Goal: Find specific page/section: Find specific page/section

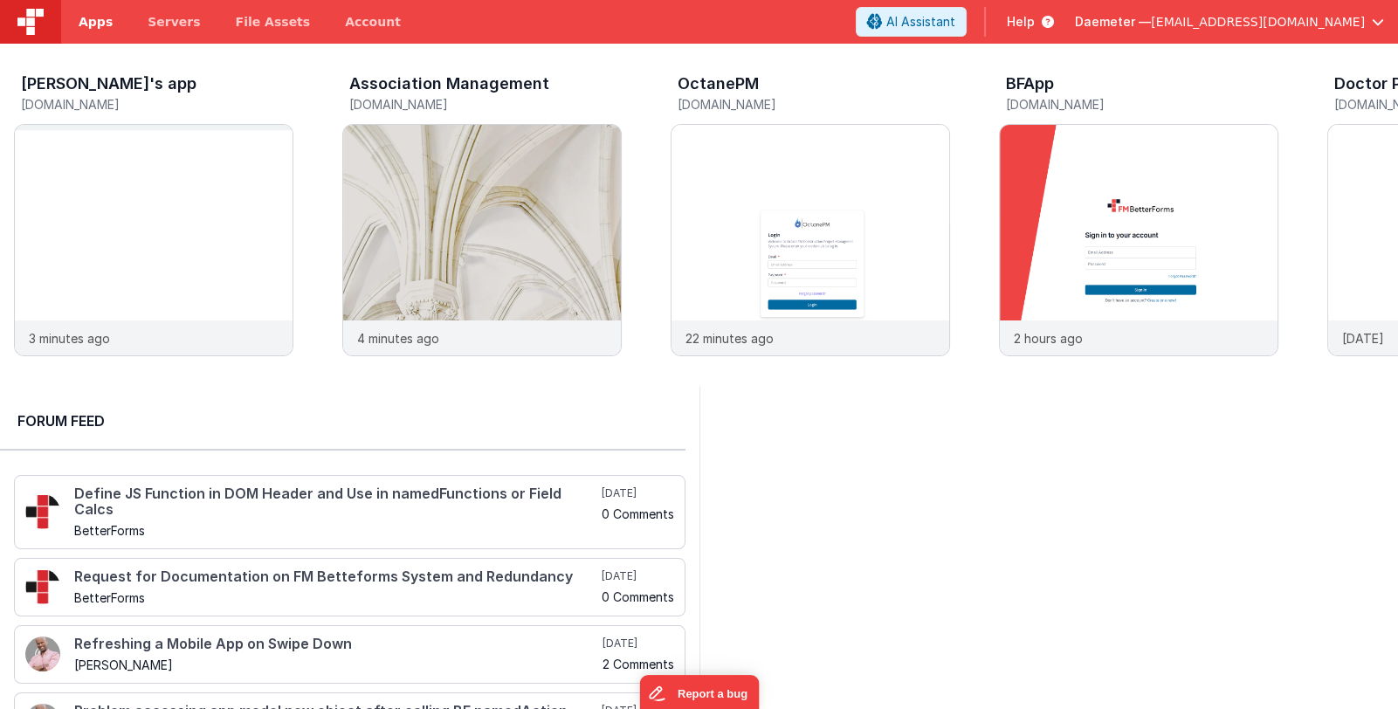
click at [88, 21] on span "Apps" at bounding box center [96, 21] width 34 height 17
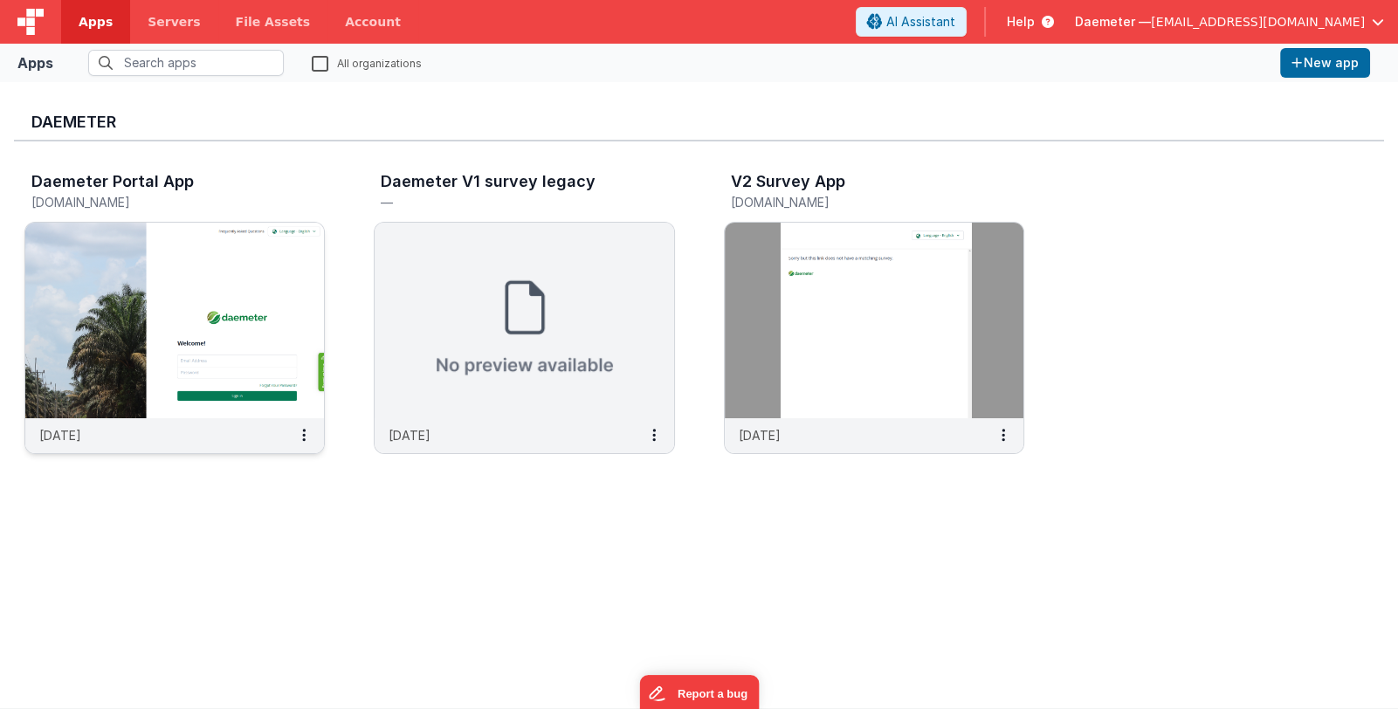
click at [231, 298] on img at bounding box center [174, 321] width 299 height 196
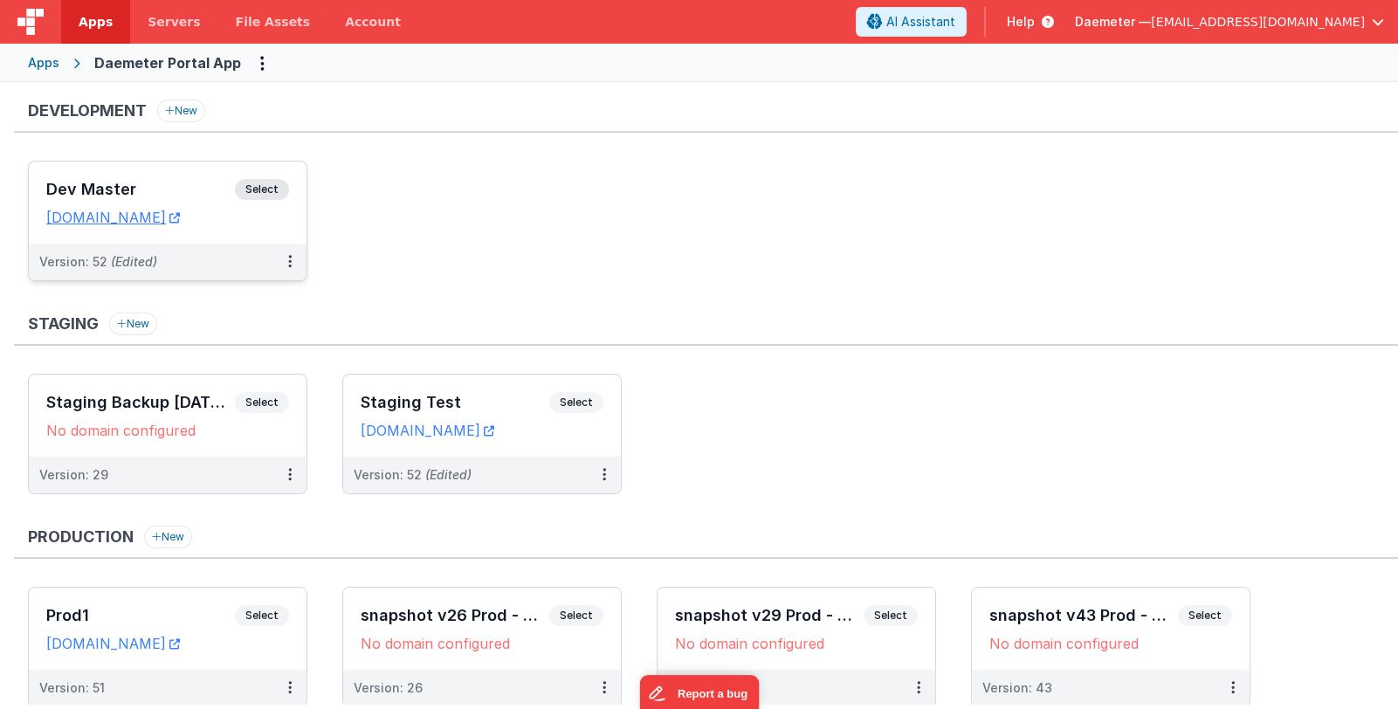
click at [189, 195] on h3 "Dev Master" at bounding box center [140, 189] width 189 height 17
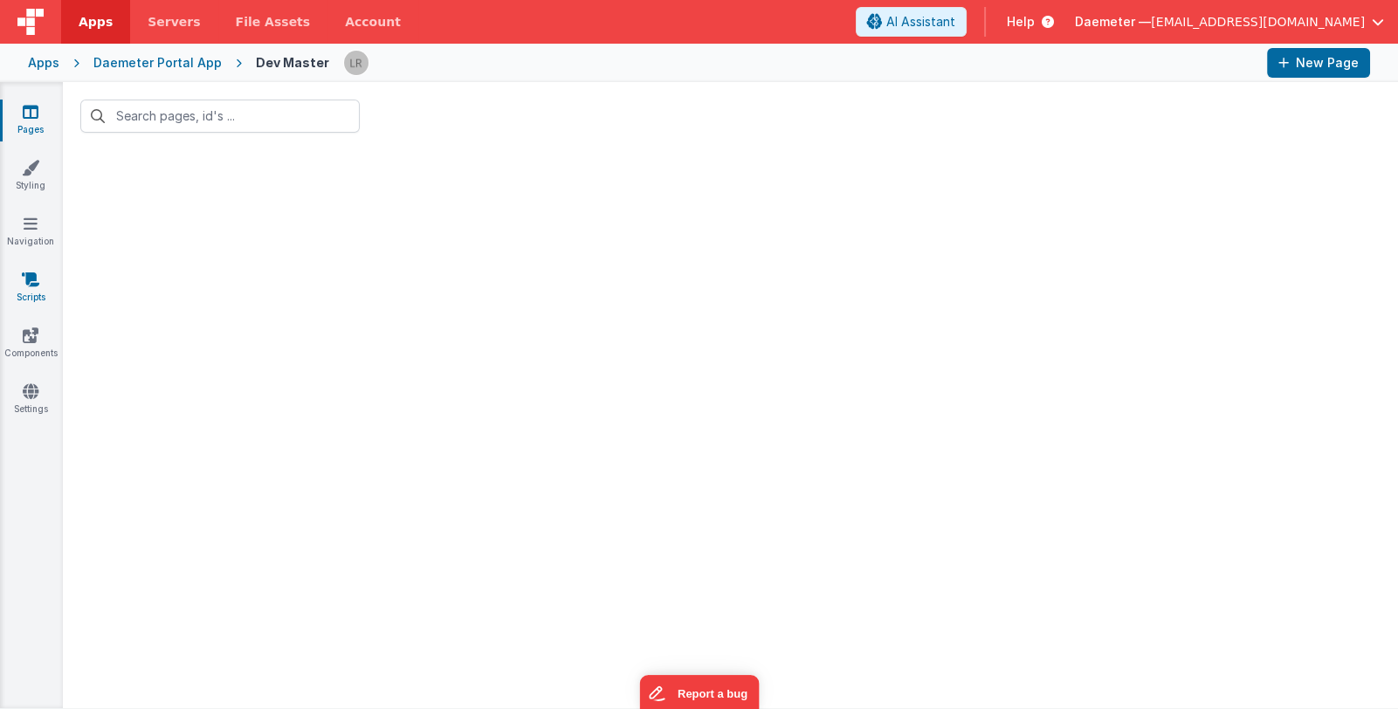
click at [17, 289] on link "Scripts" at bounding box center [30, 288] width 63 height 35
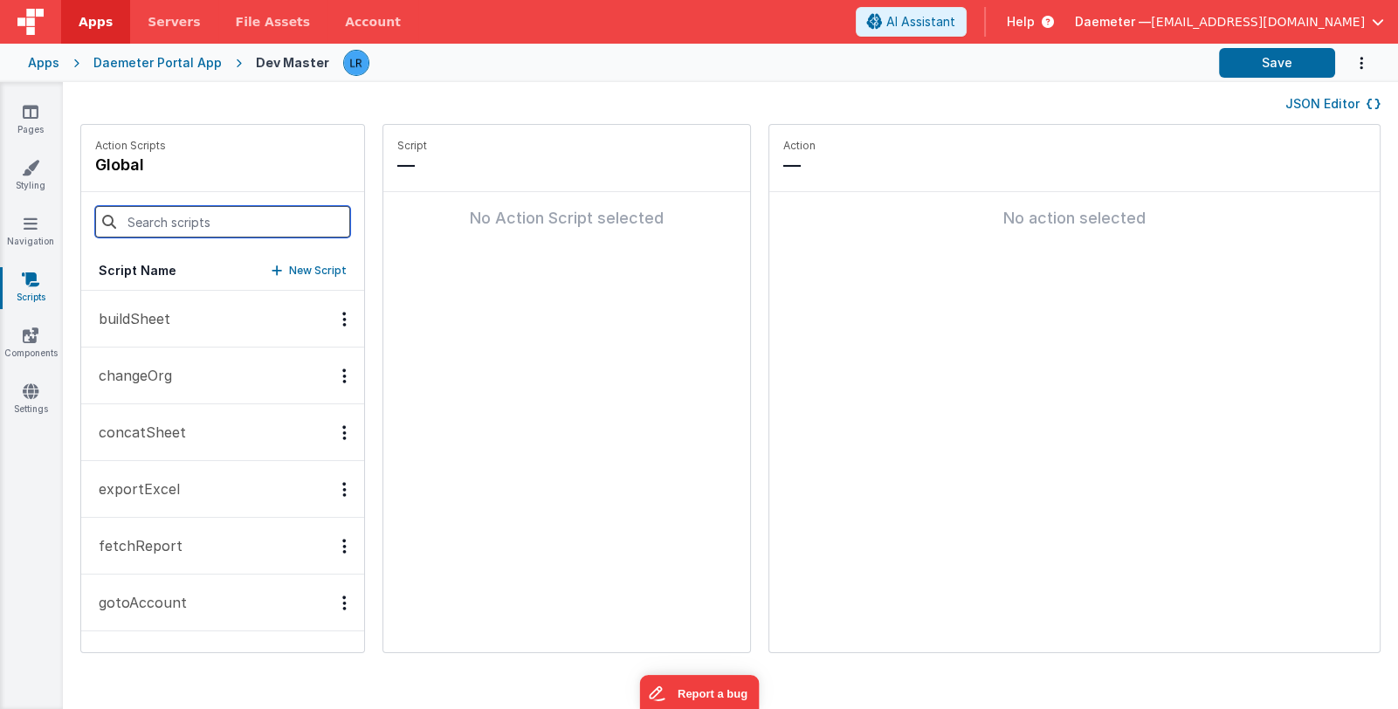
click at [199, 217] on input at bounding box center [222, 221] width 255 height 31
type input "ch"
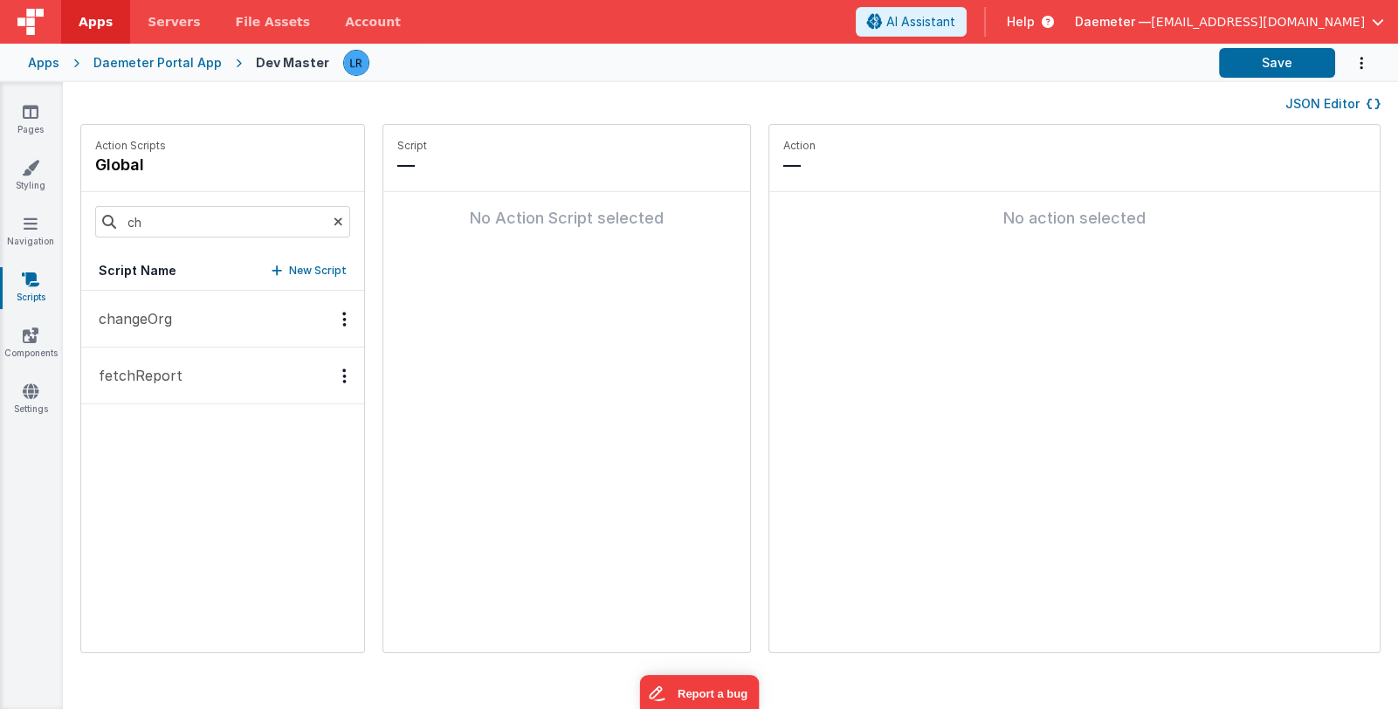
click at [144, 311] on p "changeOrg" at bounding box center [130, 318] width 84 height 21
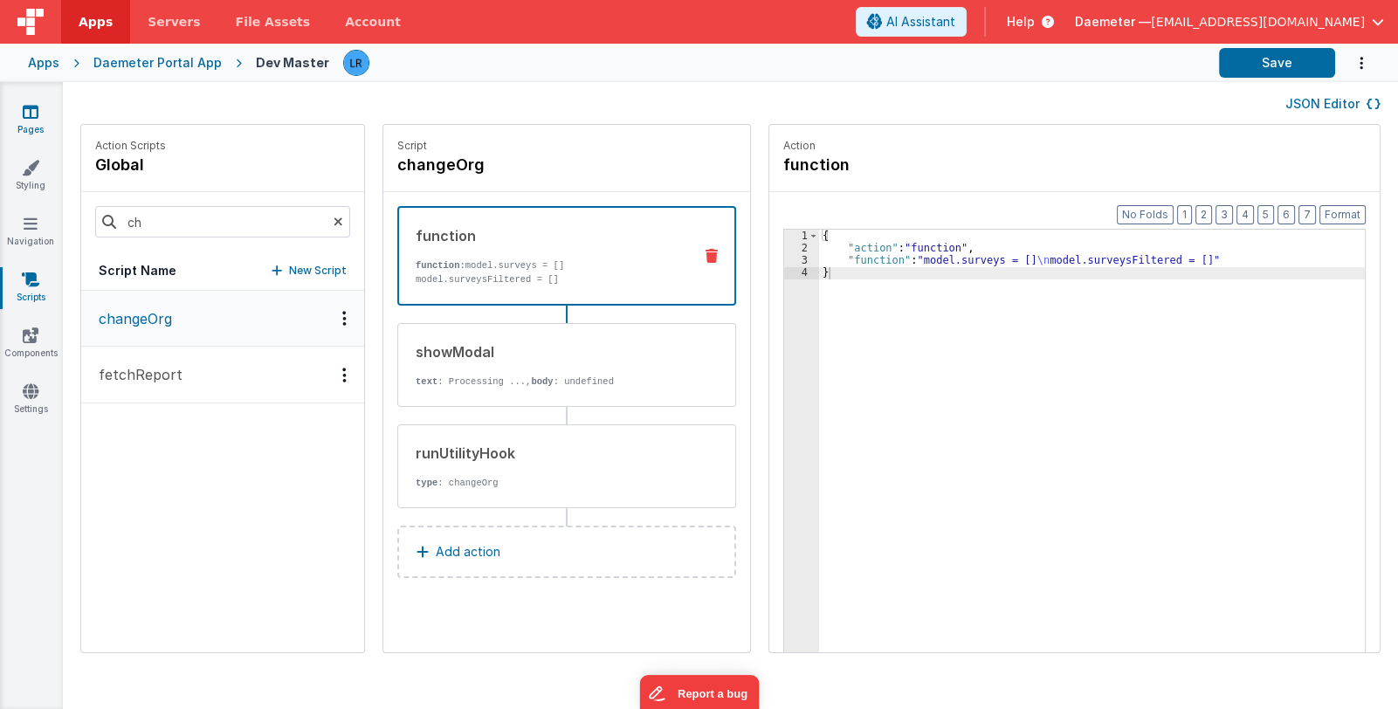
click at [25, 116] on icon at bounding box center [31, 111] width 16 height 17
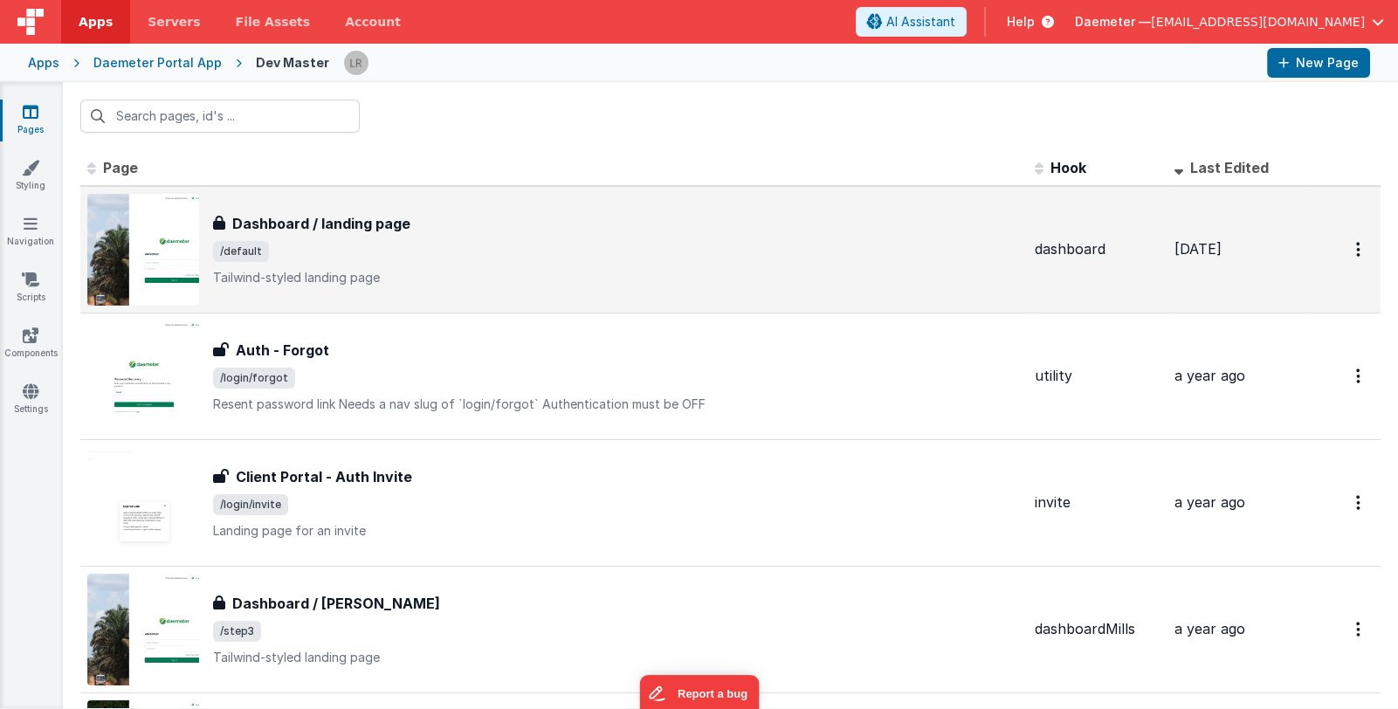
click at [463, 257] on span "/default" at bounding box center [617, 251] width 808 height 21
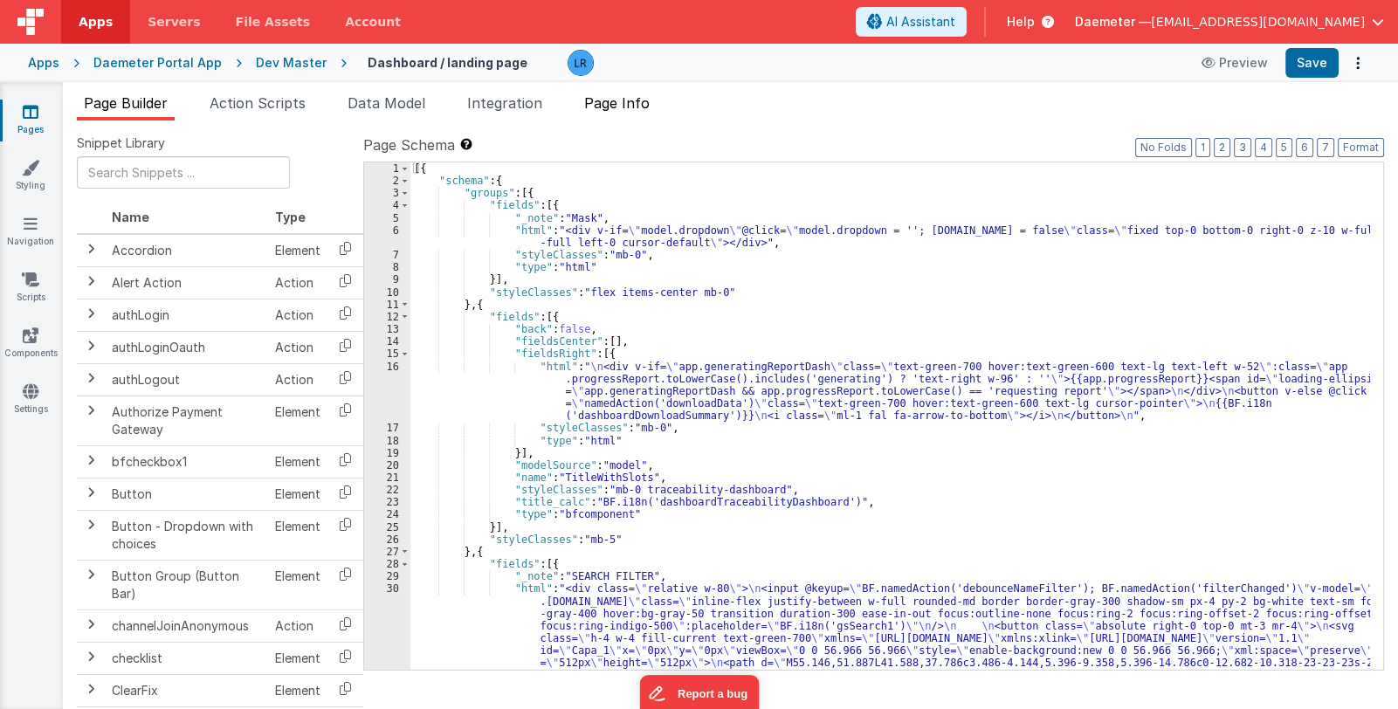
click at [633, 98] on span "Page Info" at bounding box center [617, 102] width 66 height 17
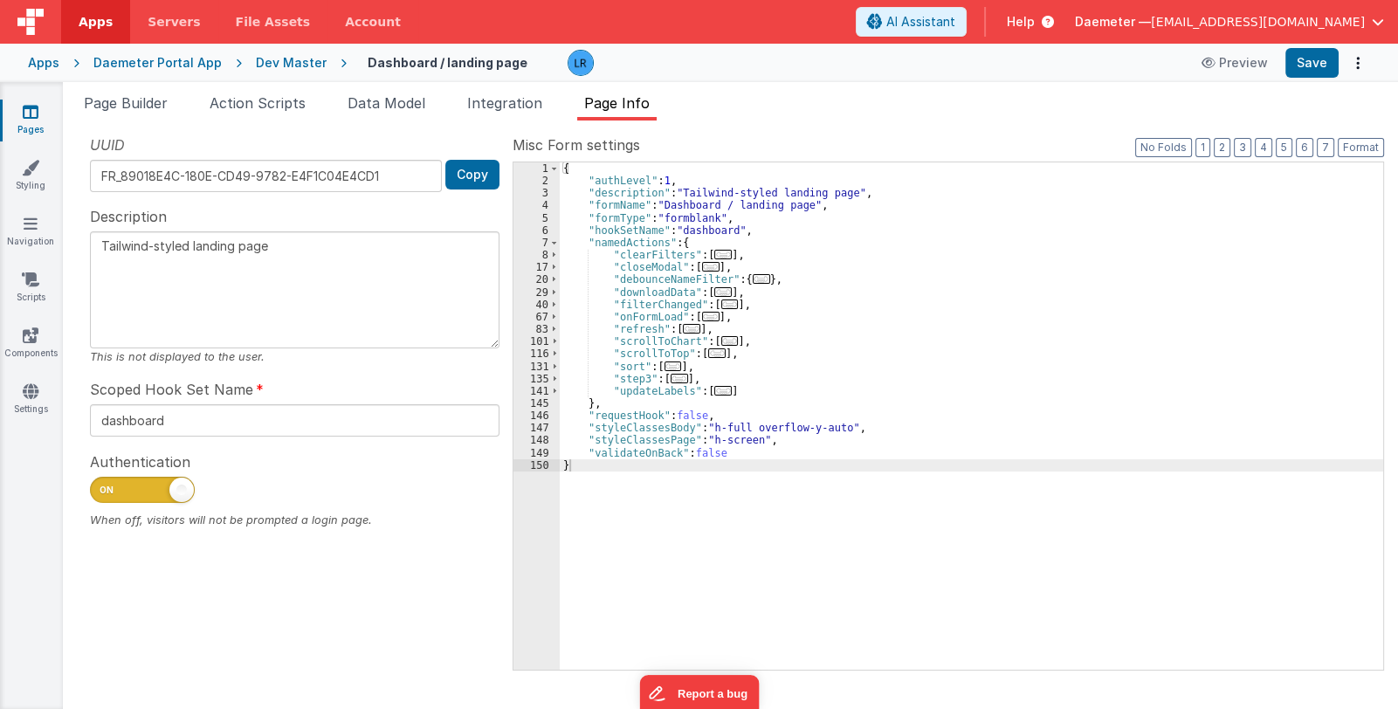
click at [707, 262] on span "..." at bounding box center [710, 267] width 17 height 10
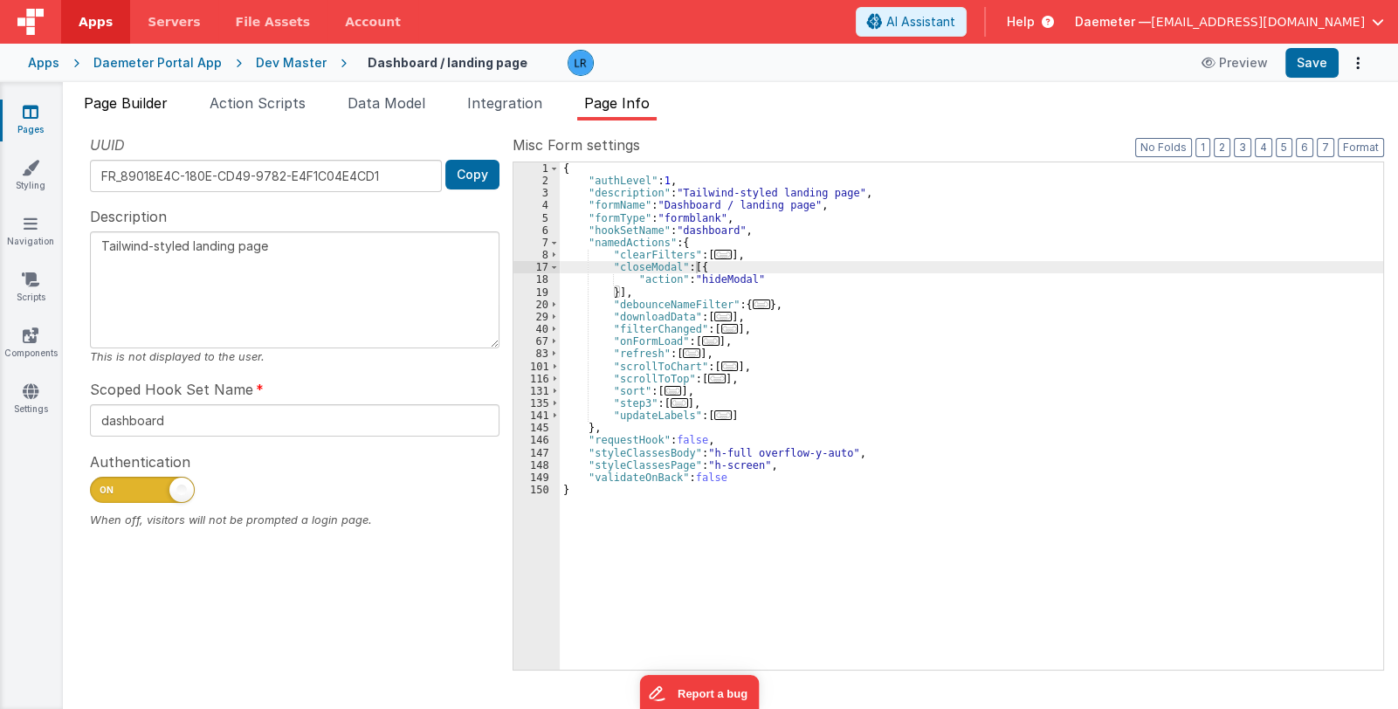
click at [137, 103] on span "Page Builder" at bounding box center [126, 102] width 84 height 17
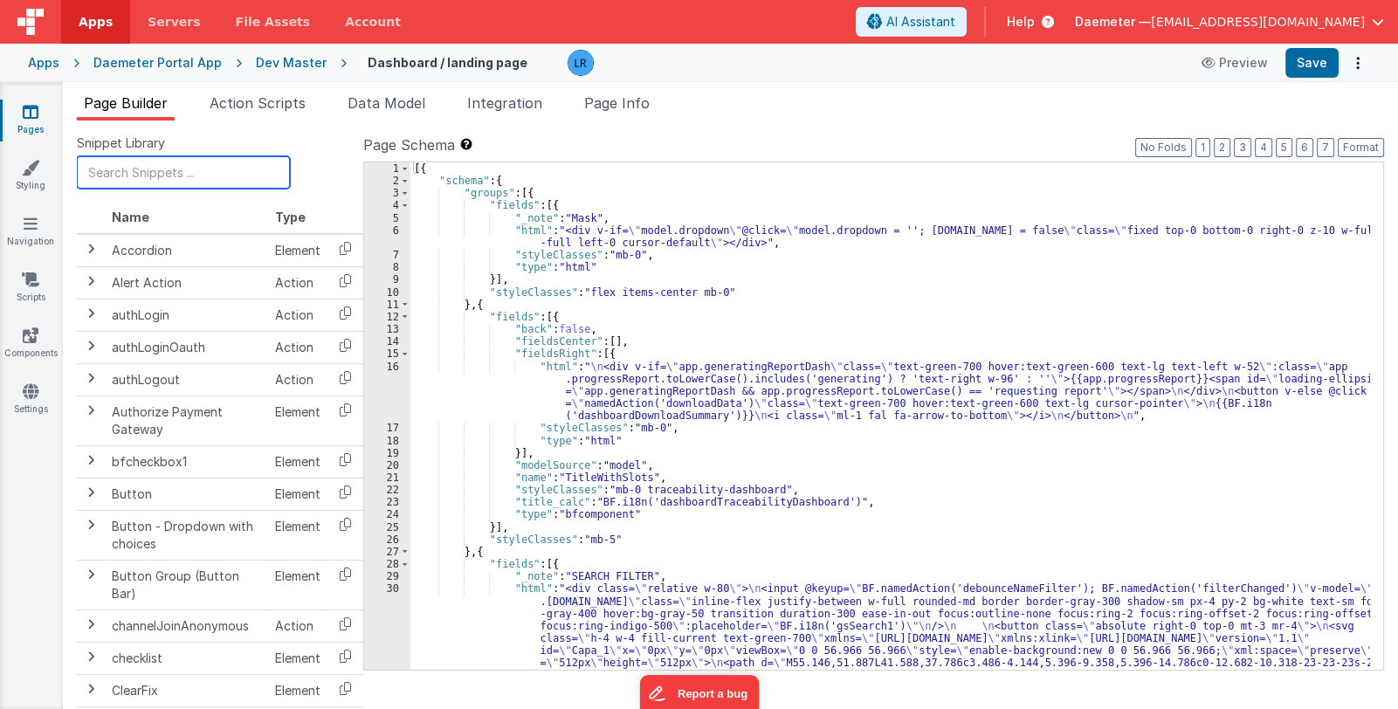
click at [140, 173] on input "text" at bounding box center [183, 172] width 213 height 32
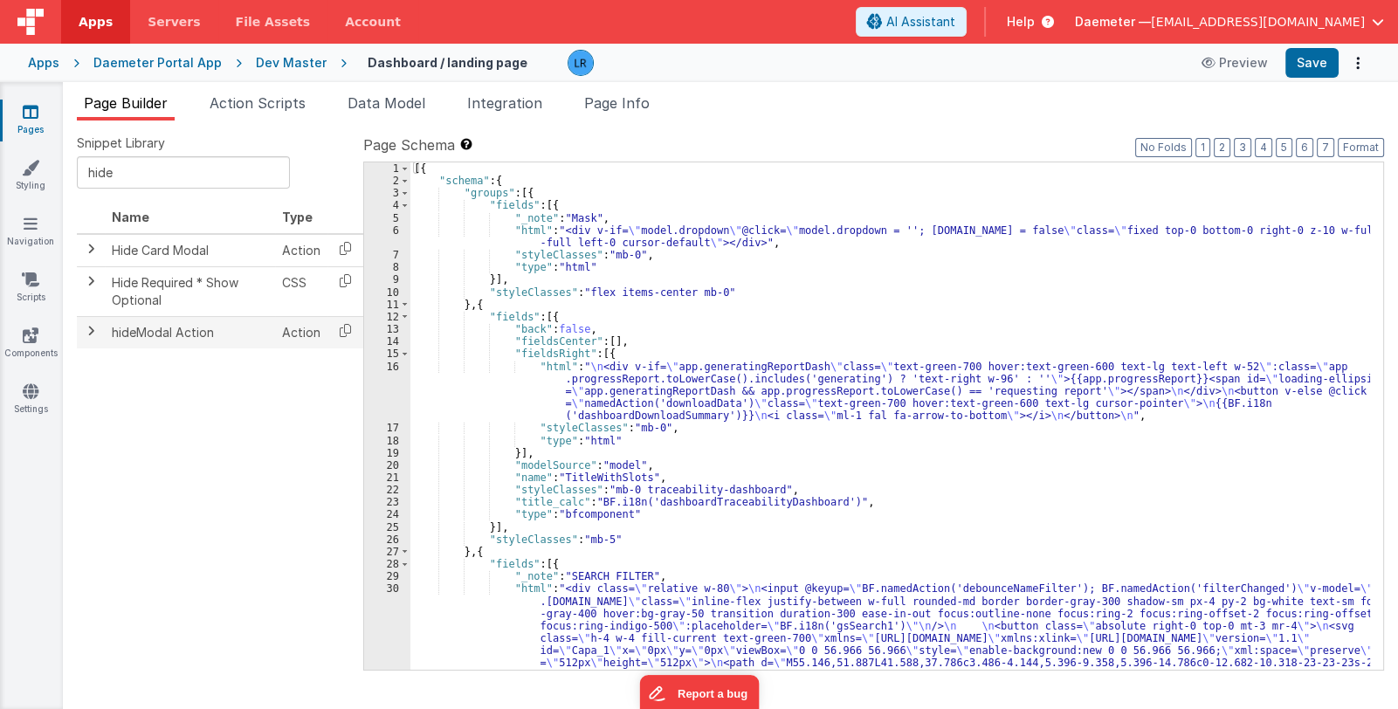
click at [93, 331] on span at bounding box center [91, 331] width 14 height 14
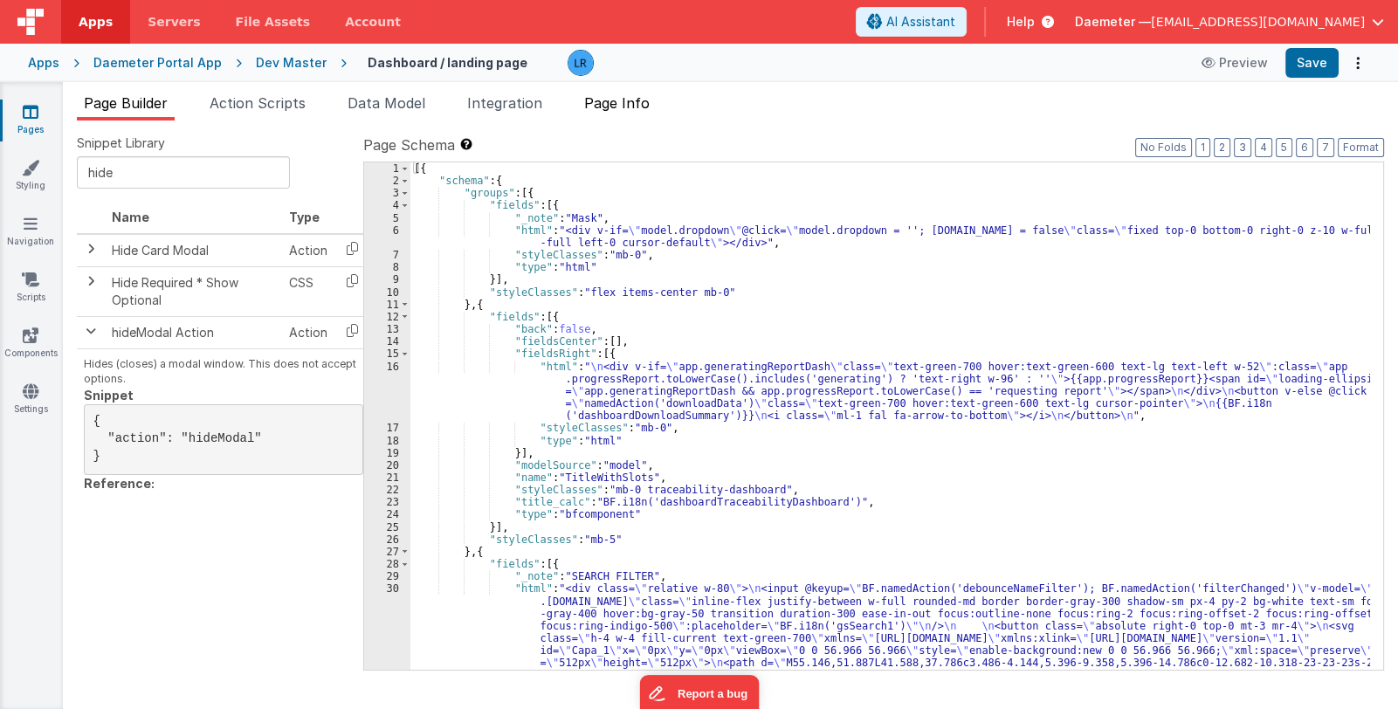
click at [640, 112] on li "Page Info" at bounding box center [616, 107] width 79 height 28
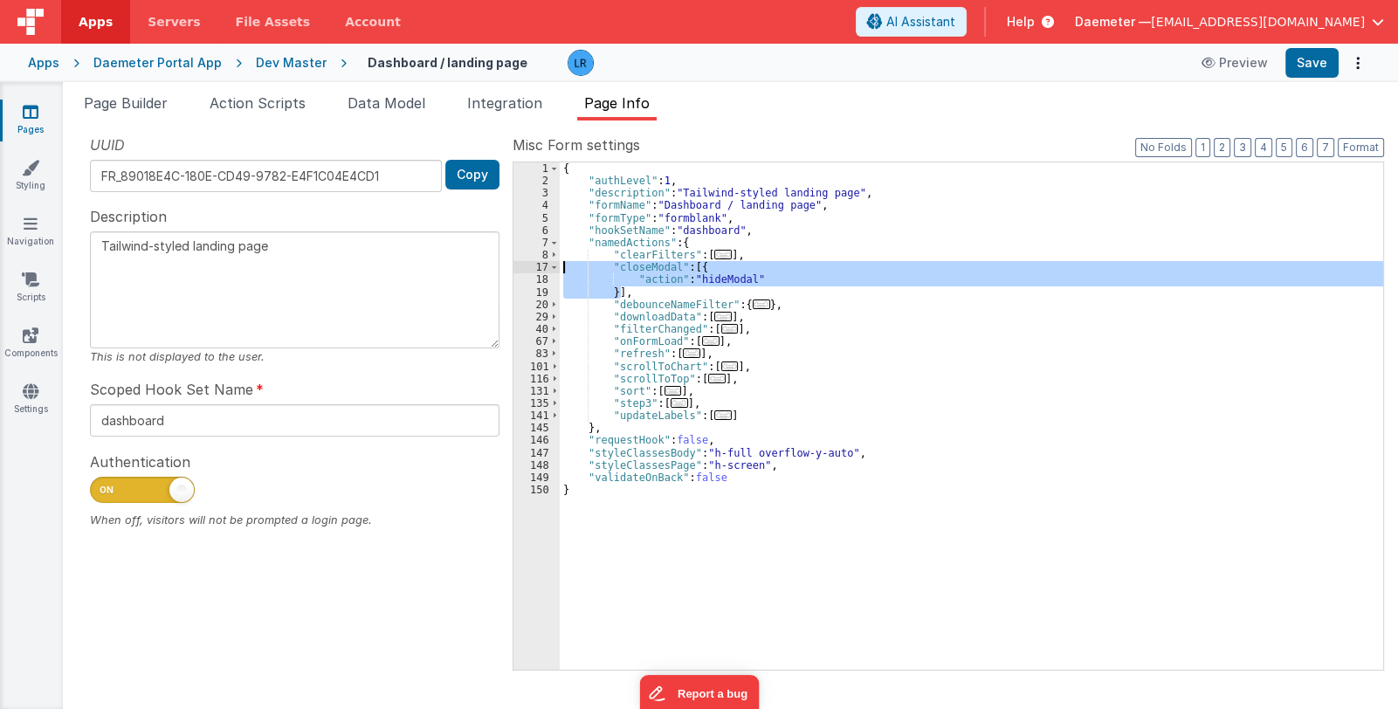
drag, startPoint x: 622, startPoint y: 290, endPoint x: 528, endPoint y: 261, distance: 98.6
click at [528, 261] on div "1 2 3 4 5 6 7 8 17 18 19 20 29 40 67 83 101 116 131 135 141 145 146 147 148 149…" at bounding box center [949, 416] width 872 height 509
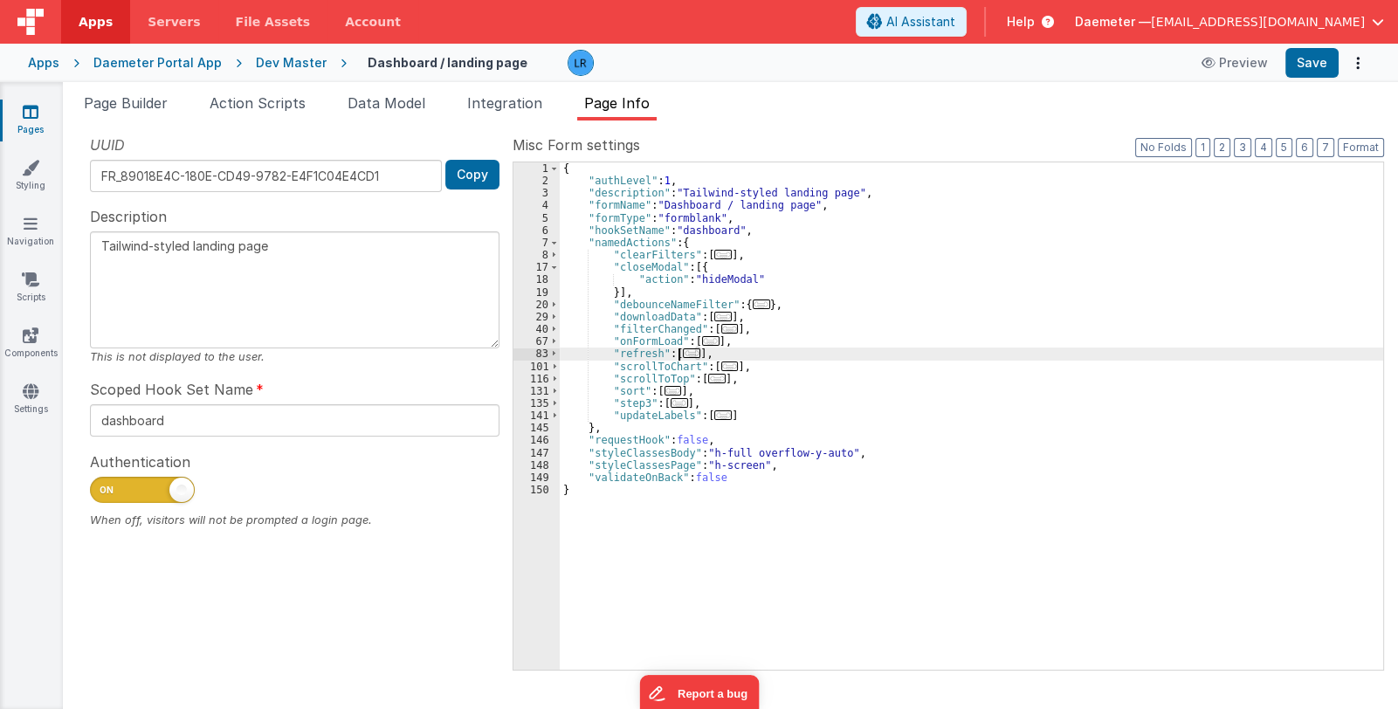
click at [686, 353] on span "..." at bounding box center [691, 353] width 17 height 10
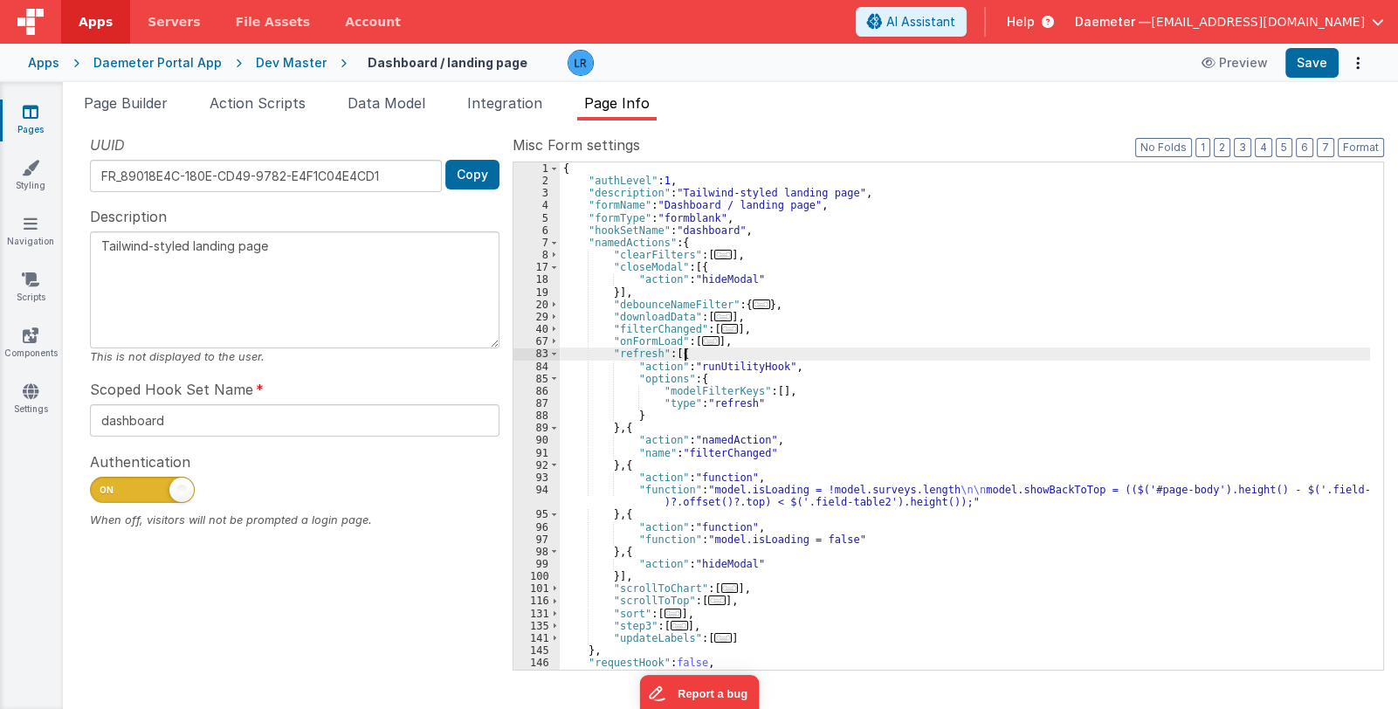
click at [686, 353] on div "{ "authLevel" : 1 , "description" : "Tailwind-styled landing page" , "formName"…" at bounding box center [965, 428] width 810 height 533
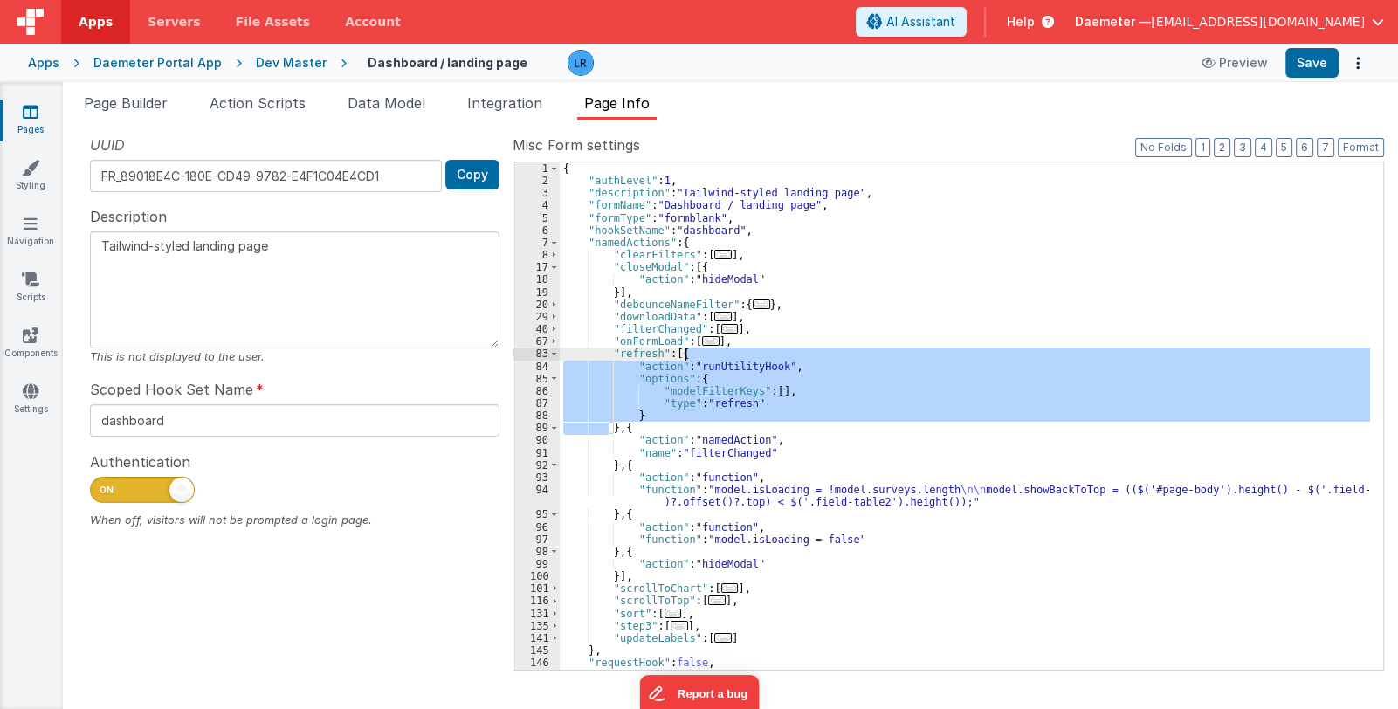
click at [686, 353] on div "{ "authLevel" : 1 , "description" : "Tailwind-styled landing page" , "formName"…" at bounding box center [965, 428] width 810 height 533
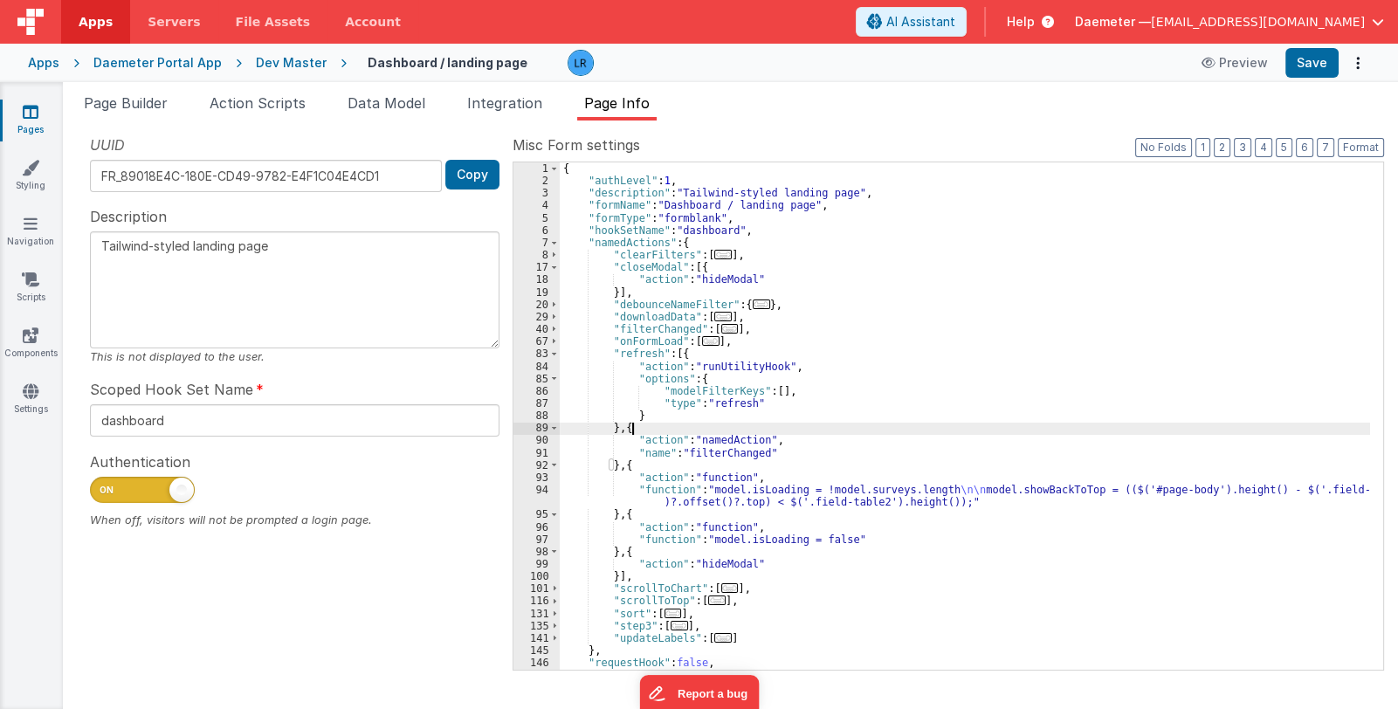
click at [634, 426] on div "{ "authLevel" : 1 , "description" : "Tailwind-styled landing page" , "formName"…" at bounding box center [965, 428] width 810 height 533
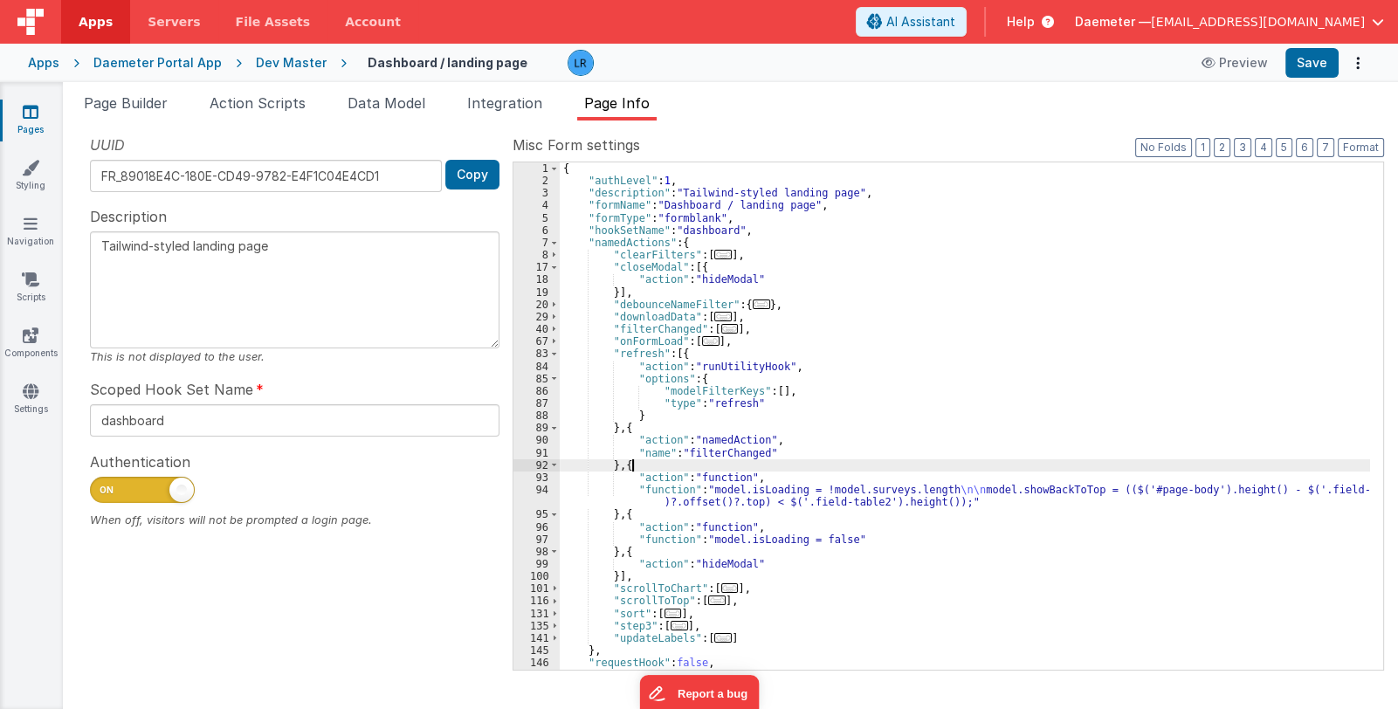
click at [641, 468] on div "{ "authLevel" : 1 , "description" : "Tailwind-styled landing page" , "formName"…" at bounding box center [965, 428] width 810 height 533
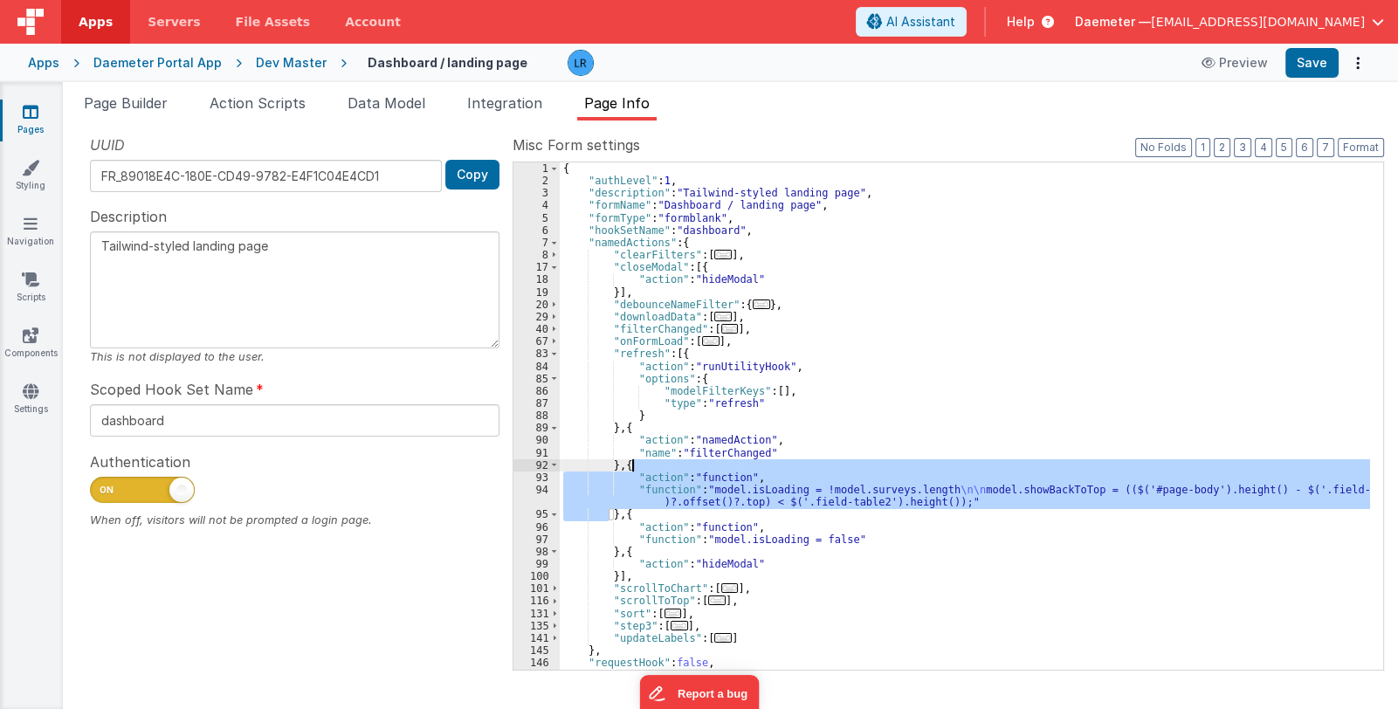
click at [641, 468] on div "{ "authLevel" : 1 , "description" : "Tailwind-styled landing page" , "formName"…" at bounding box center [965, 428] width 810 height 533
click at [632, 516] on div "{ "authLevel" : 1 , "description" : "Tailwind-styled landing page" , "formName"…" at bounding box center [965, 428] width 810 height 533
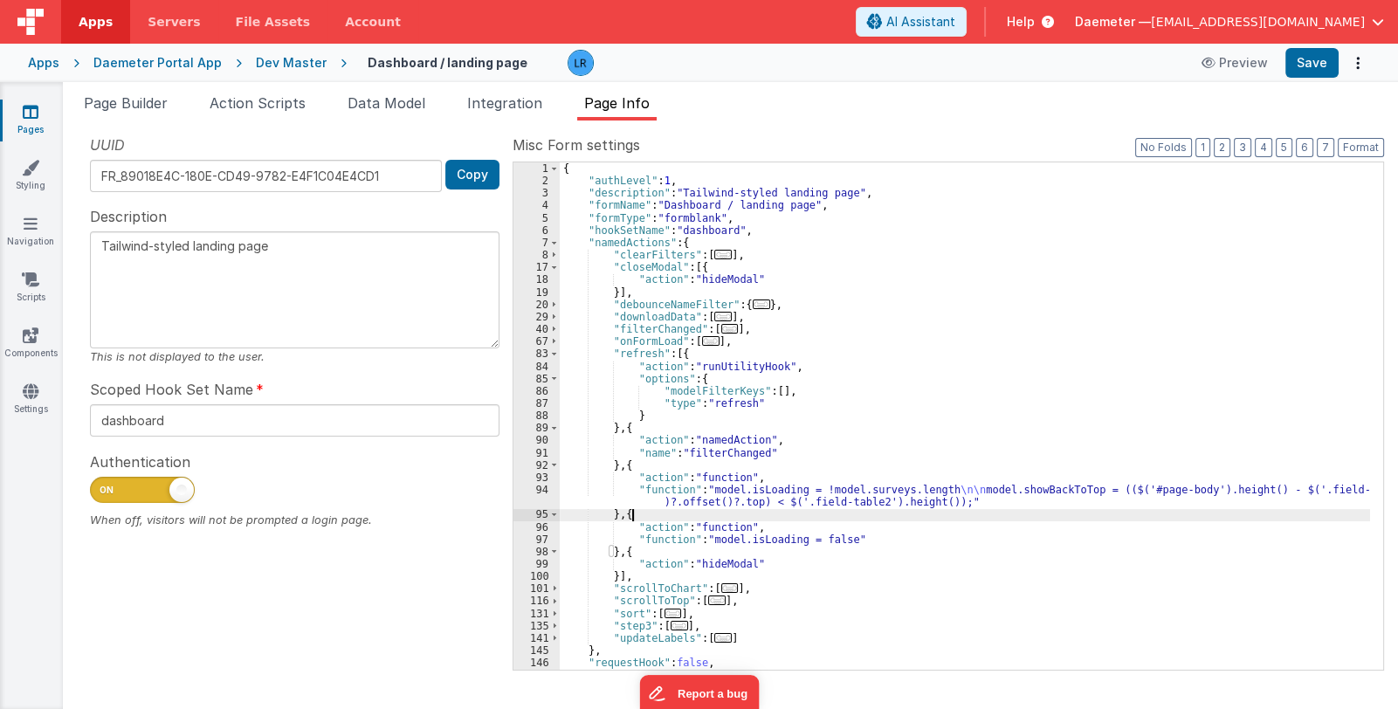
click at [632, 516] on div "{ "authLevel" : 1 , "description" : "Tailwind-styled landing page" , "formName"…" at bounding box center [965, 428] width 810 height 533
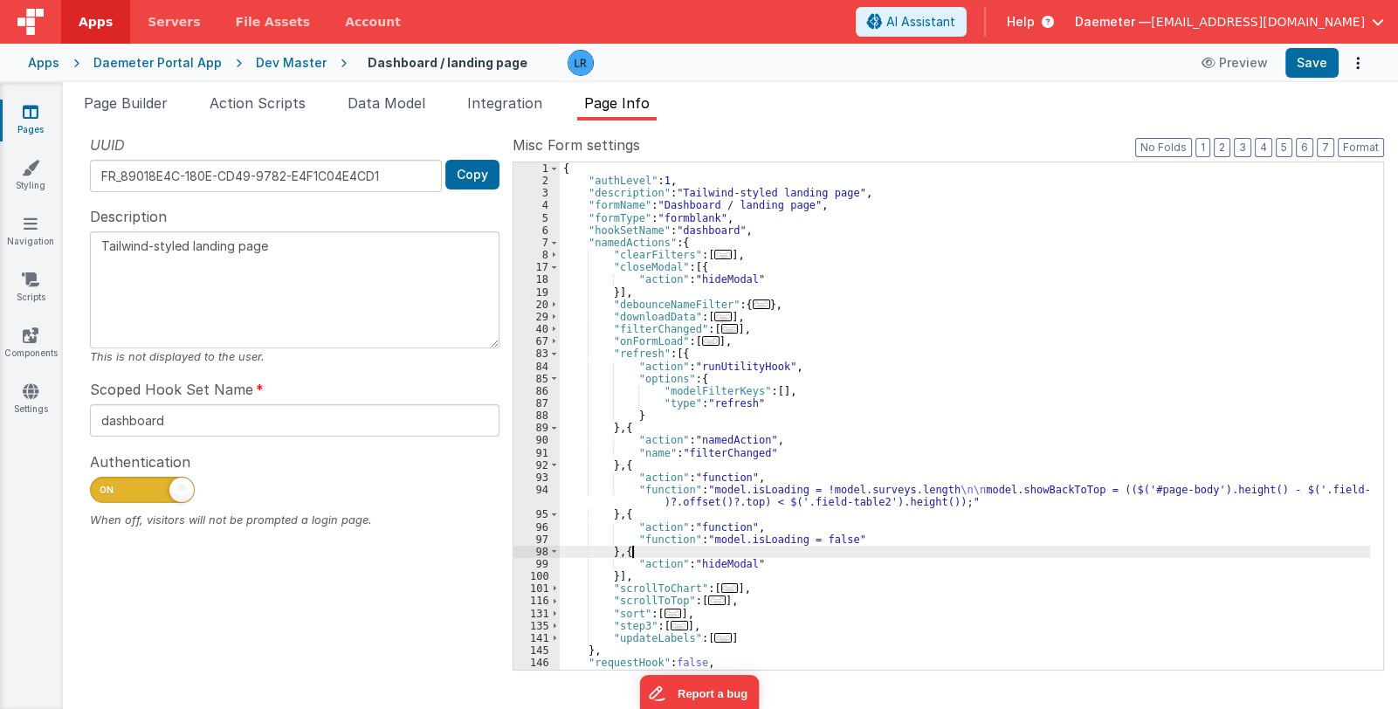
click at [639, 555] on div "{ "authLevel" : 1 , "description" : "Tailwind-styled landing page" , "formName"…" at bounding box center [965, 428] width 810 height 533
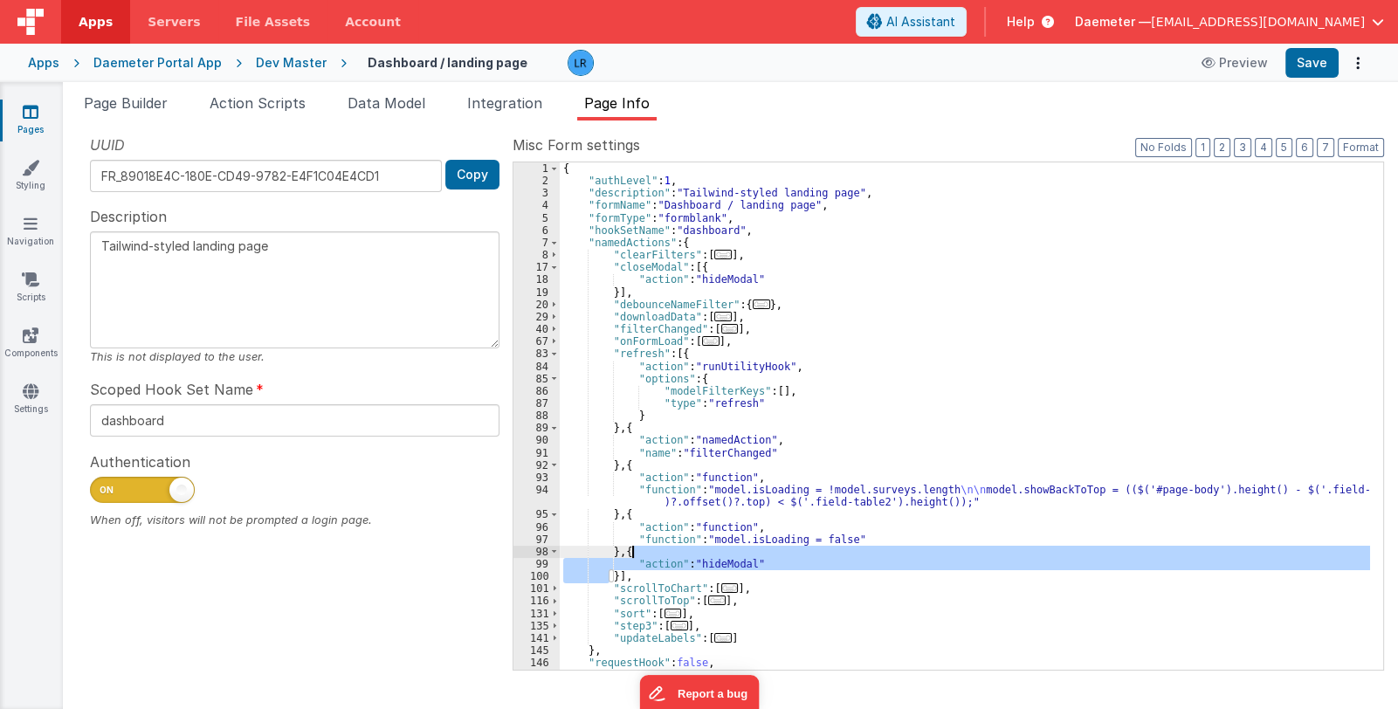
click at [639, 555] on div "{ "authLevel" : 1 , "description" : "Tailwind-styled landing page" , "formName"…" at bounding box center [965, 428] width 810 height 533
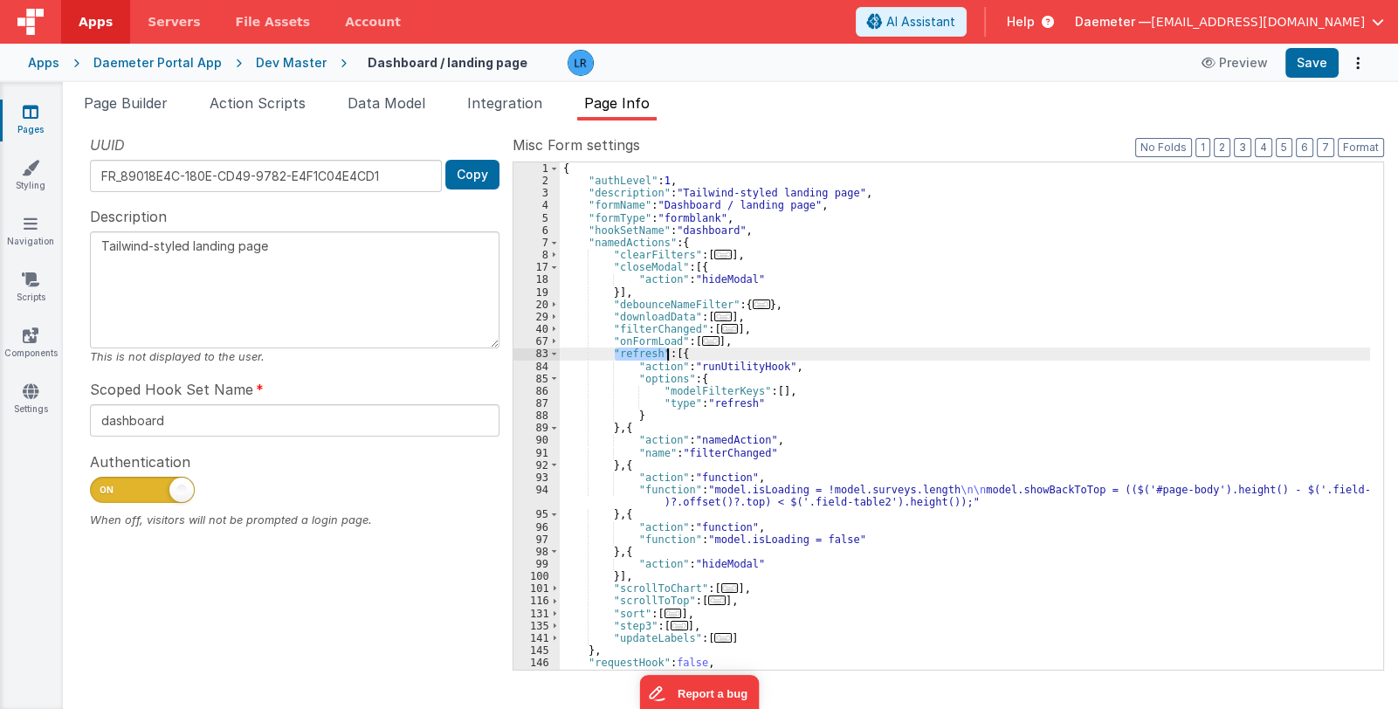
drag, startPoint x: 612, startPoint y: 355, endPoint x: 669, endPoint y: 356, distance: 56.8
click at [669, 356] on div "{ "authLevel" : 1 , "description" : "Tailwind-styled landing page" , "formName"…" at bounding box center [965, 428] width 810 height 533
click at [705, 373] on div "{ "authLevel" : 1 , "description" : "Tailwind-styled landing page" , "formName"…" at bounding box center [965, 428] width 810 height 533
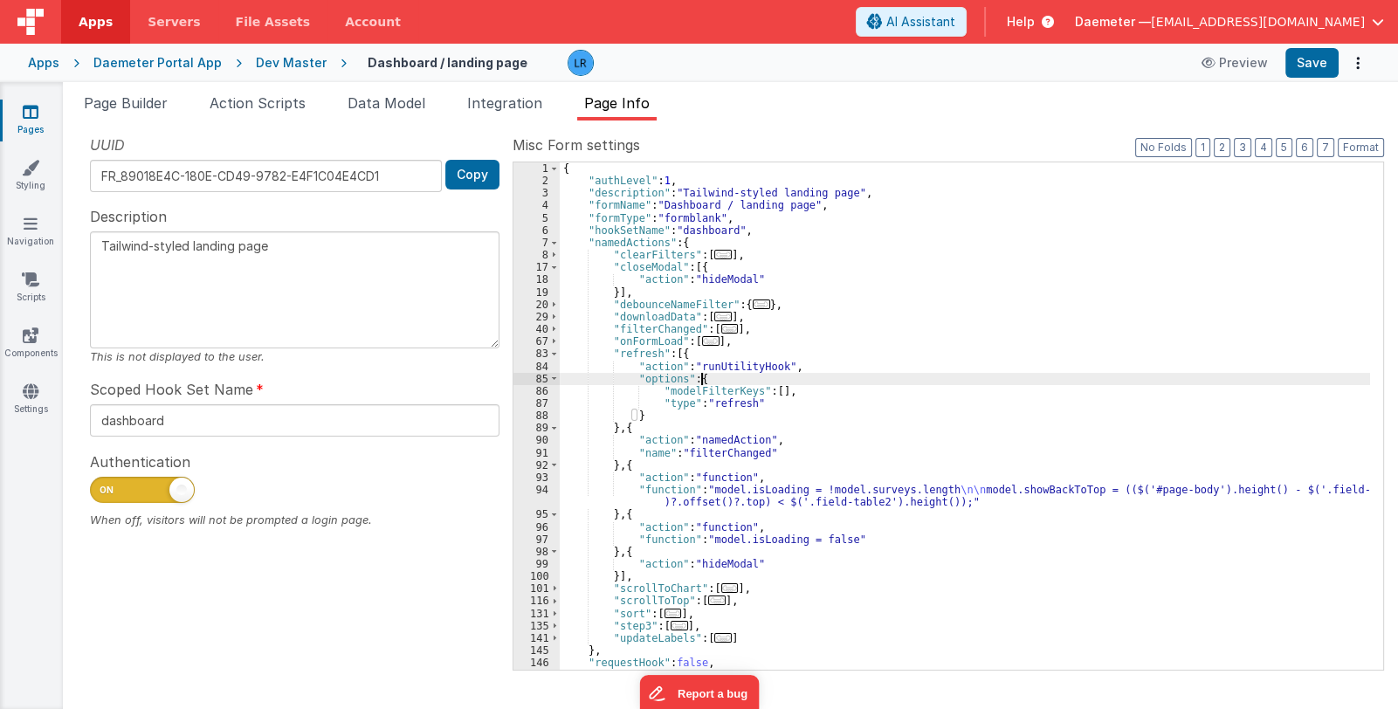
scroll to position [48, 0]
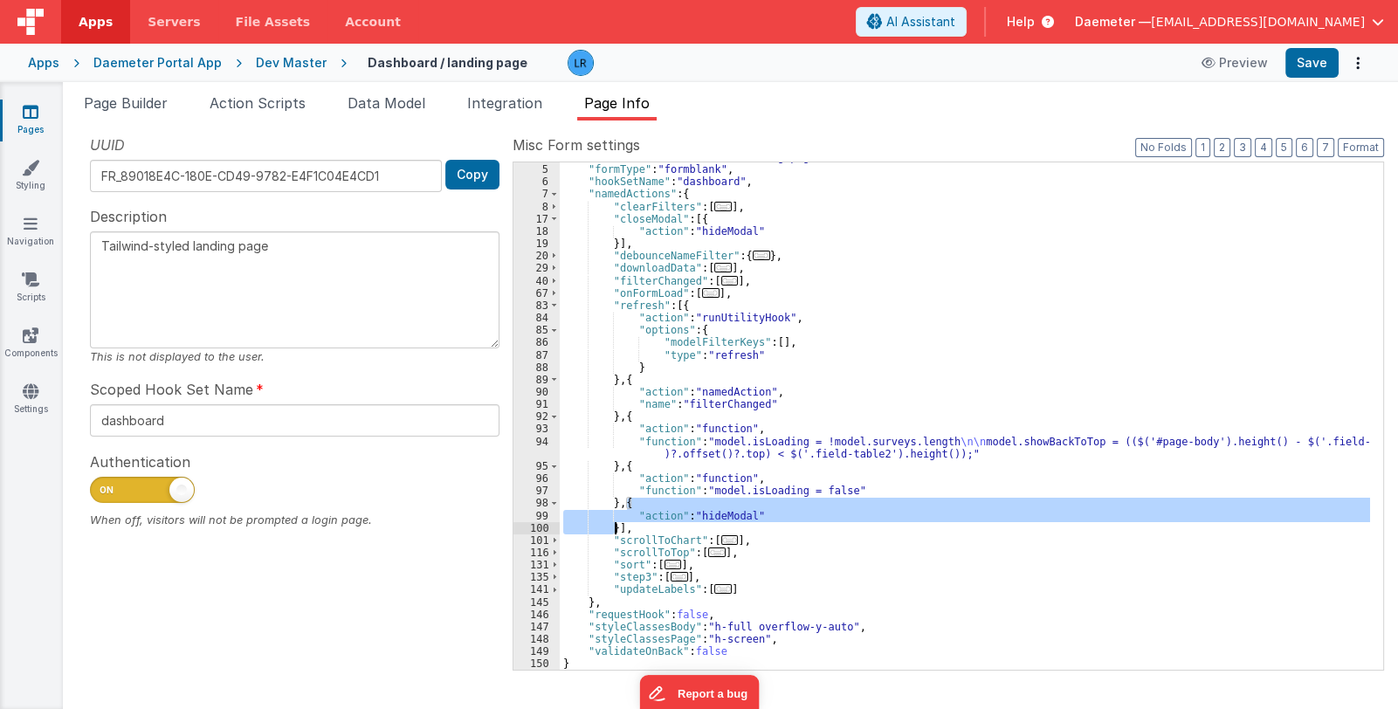
drag, startPoint x: 625, startPoint y: 502, endPoint x: 617, endPoint y: 526, distance: 25.1
click at [617, 526] on div ""formName" : "Dashboard / landing page" , "formType" : "formblank" , "hookSetNa…" at bounding box center [965, 417] width 810 height 533
click at [621, 508] on div ""formName" : "Dashboard / landing page" , "formType" : "formblank" , "hookSetNa…" at bounding box center [965, 417] width 810 height 533
drag, startPoint x: 616, startPoint y: 508, endPoint x: 615, endPoint y: 527, distance: 18.4
click at [615, 527] on div ""formName" : "Dashboard / landing page" , "formType" : "formblank" , "hookSetNa…" at bounding box center [965, 417] width 810 height 533
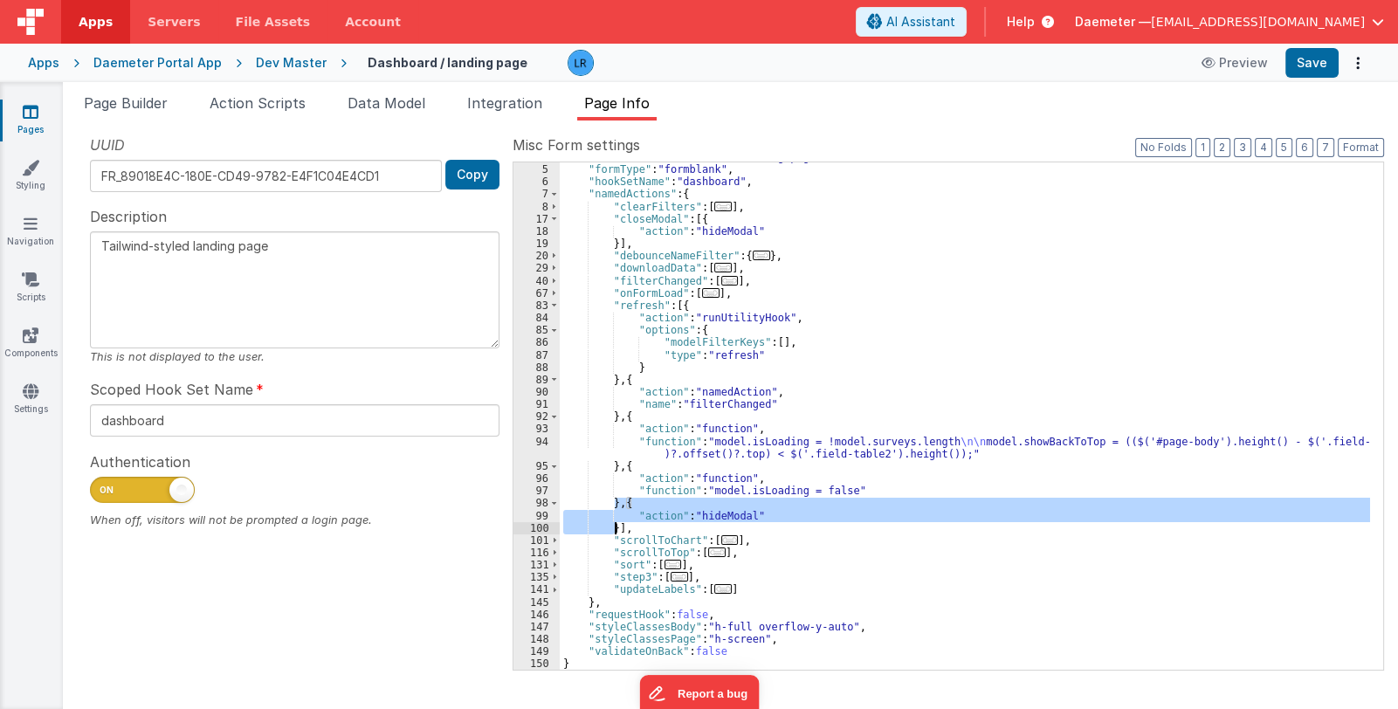
click at [613, 507] on div ""formName" : "Dashboard / landing page" , "formType" : "formblank" , "hookSetNa…" at bounding box center [965, 415] width 810 height 507
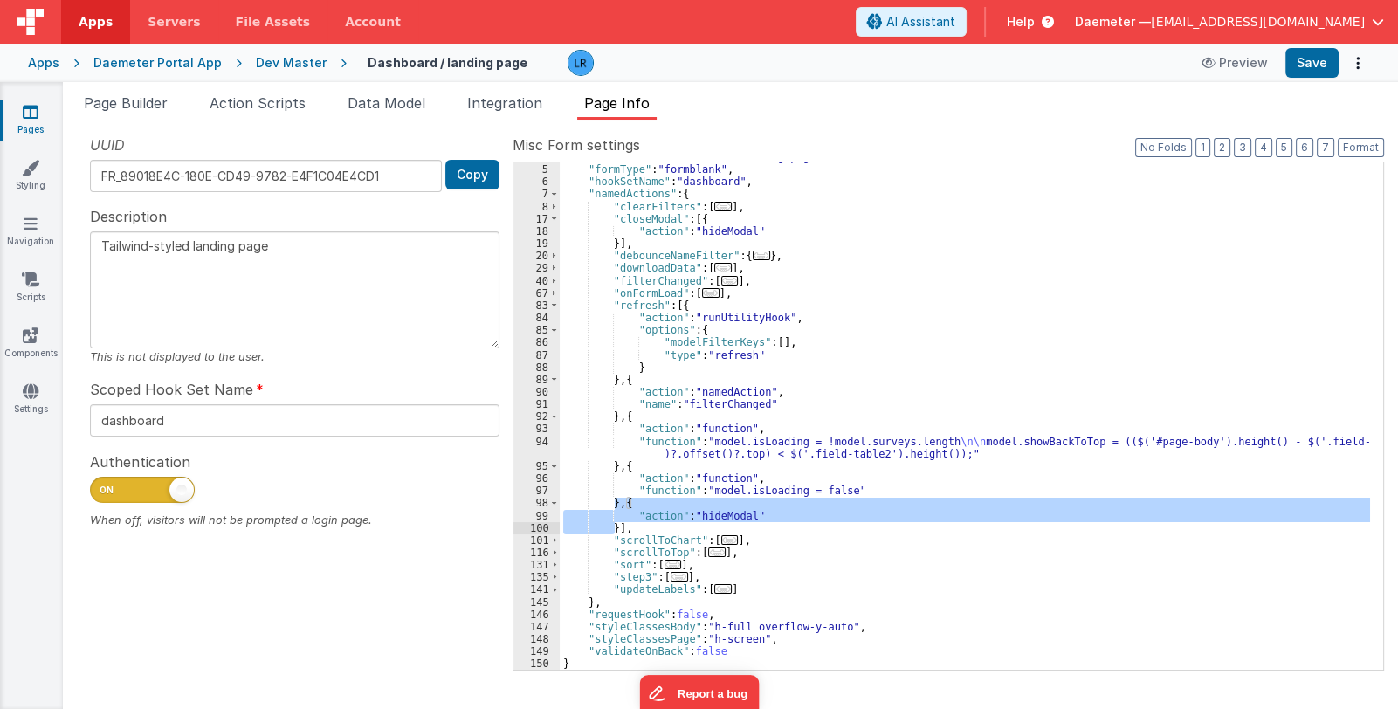
drag, startPoint x: 615, startPoint y: 505, endPoint x: 617, endPoint y: 528, distance: 23.7
click at [617, 528] on div ""formName" : "Dashboard / landing page" , "formType" : "formblank" , "hookSetNa…" at bounding box center [965, 417] width 810 height 533
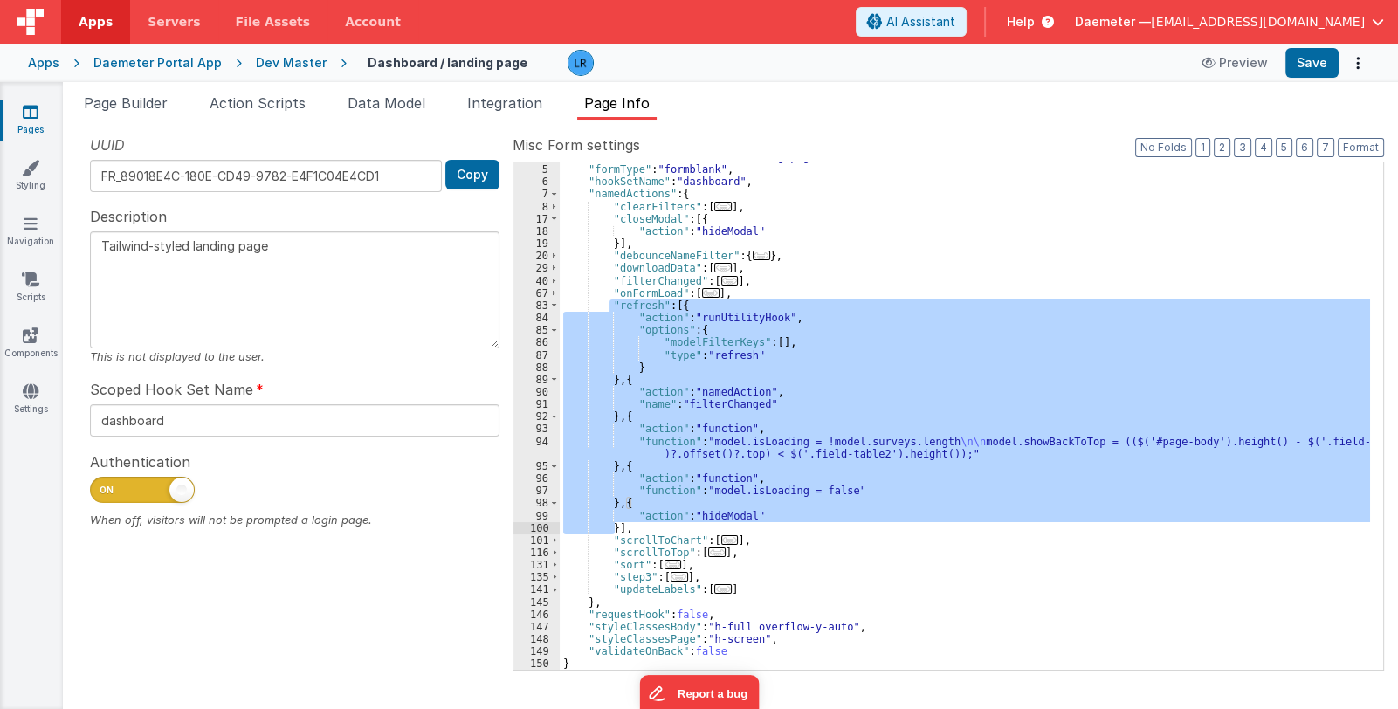
drag, startPoint x: 610, startPoint y: 301, endPoint x: 615, endPoint y: 526, distance: 224.5
click at [615, 526] on div ""formName" : "Dashboard / landing page" , "formType" : "formblank" , "hookSetNa…" at bounding box center [965, 417] width 810 height 533
click at [721, 311] on div ""formName" : "Dashboard / landing page" , "formType" : "formblank" , "hookSetNa…" at bounding box center [965, 415] width 810 height 507
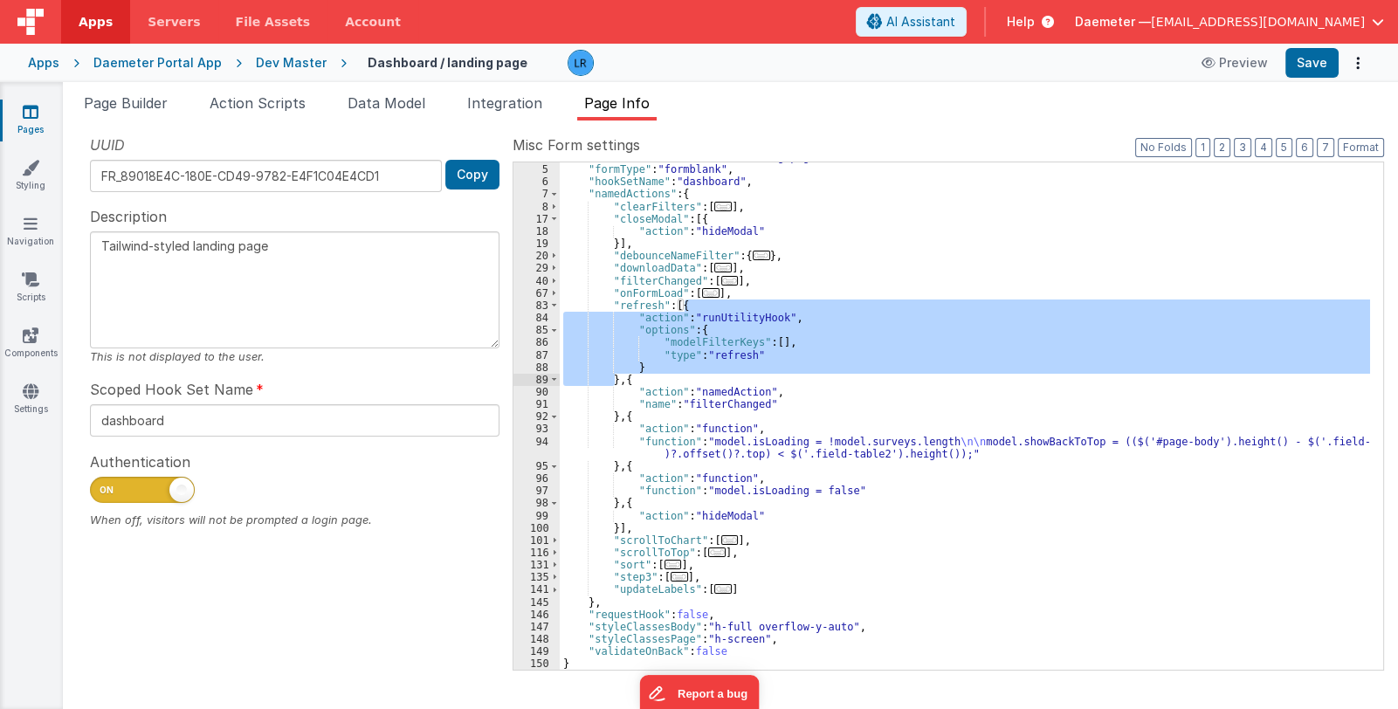
drag, startPoint x: 684, startPoint y: 304, endPoint x: 616, endPoint y: 377, distance: 100.1
click at [616, 377] on div ""formName" : "Dashboard / landing page" , "formType" : "formblank" , "hookSetNa…" at bounding box center [965, 417] width 810 height 533
click at [672, 304] on div ""formName" : "Dashboard / landing page" , "formType" : "formblank" , "hookSetNa…" at bounding box center [965, 417] width 810 height 533
drag, startPoint x: 679, startPoint y: 304, endPoint x: 622, endPoint y: 379, distance: 94.1
click at [622, 379] on div ""formName" : "Dashboard / landing page" , "formType" : "formblank" , "hookSetNa…" at bounding box center [965, 417] width 810 height 533
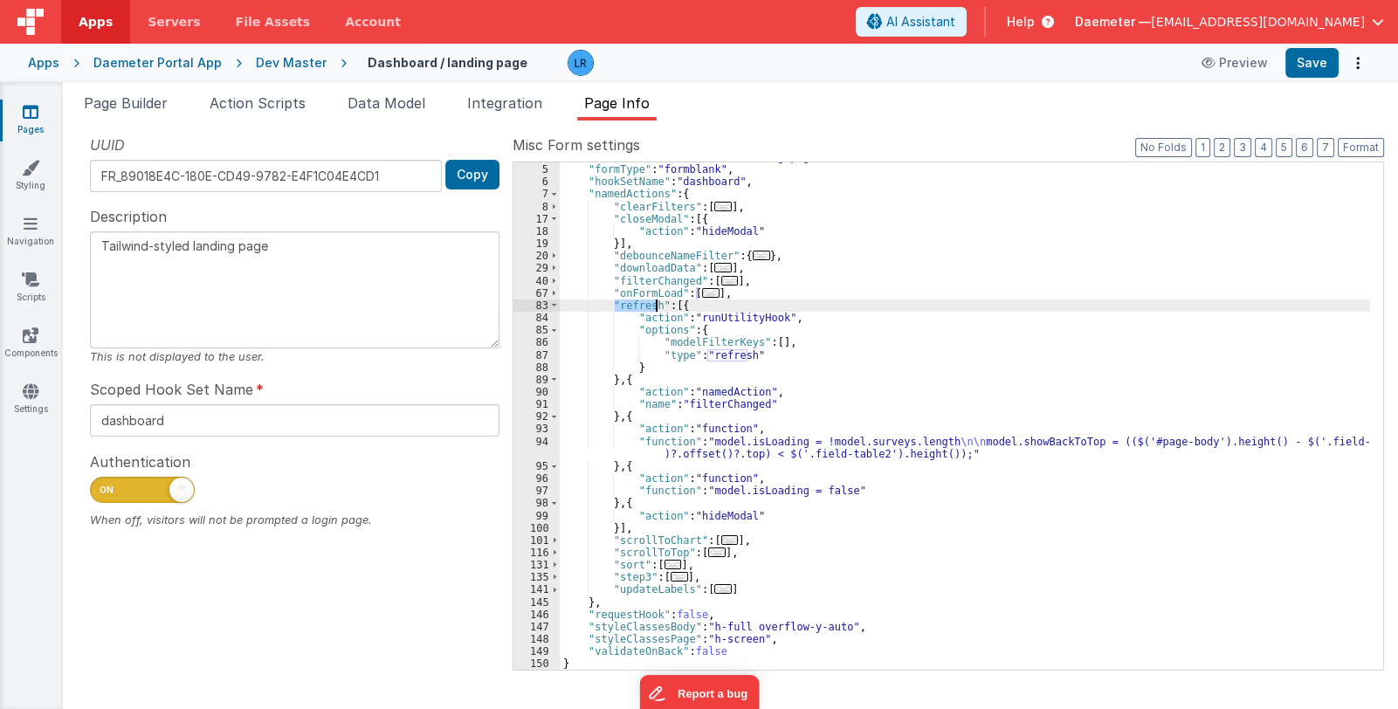
drag, startPoint x: 616, startPoint y: 300, endPoint x: 657, endPoint y: 305, distance: 41.3
click at [657, 305] on div ""formName" : "Dashboard / landing page" , "formType" : "formblank" , "hookSetNa…" at bounding box center [965, 417] width 810 height 533
click at [627, 305] on div ""formName" : "Dashboard / landing page" , "formType" : "formblank" , "hookSetNa…" at bounding box center [965, 415] width 810 height 507
drag, startPoint x: 613, startPoint y: 304, endPoint x: 656, endPoint y: 303, distance: 42.8
click at [656, 303] on div ""formName" : "Dashboard / landing page" , "formType" : "formblank" , "hookSetNa…" at bounding box center [965, 417] width 810 height 533
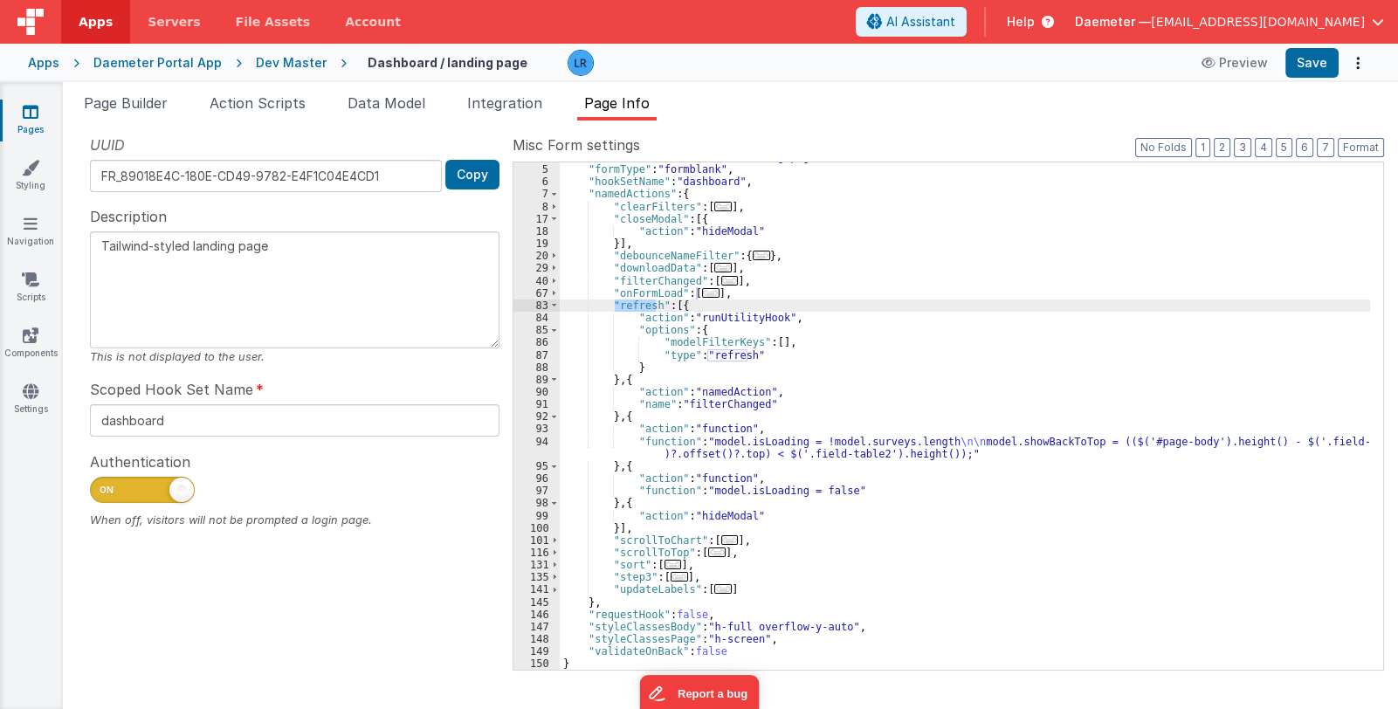
click at [622, 318] on div ""formName" : "Dashboard / landing page" , "formType" : "formblank" , "hookSetNa…" at bounding box center [965, 417] width 810 height 533
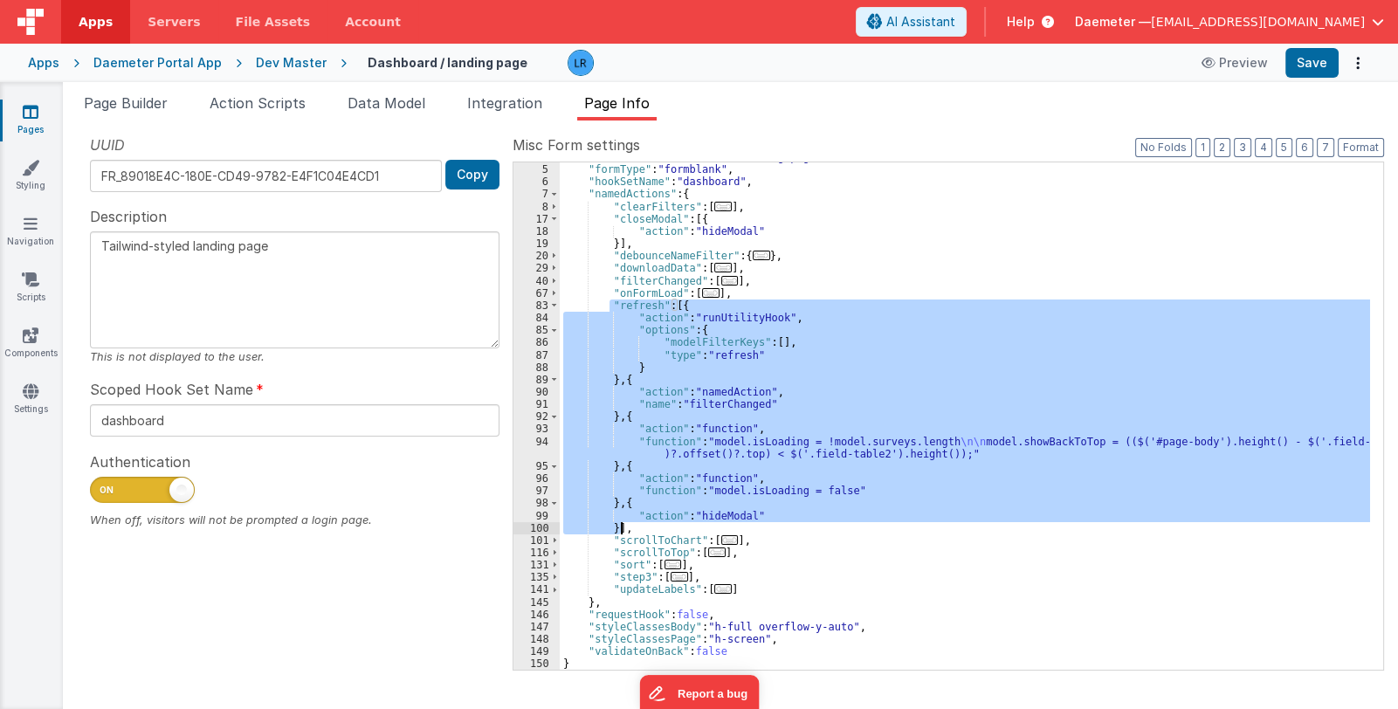
drag, startPoint x: 611, startPoint y: 299, endPoint x: 623, endPoint y: 529, distance: 230.8
click at [623, 529] on div ""formName" : "Dashboard / landing page" , "formType" : "formblank" , "hookSetNa…" at bounding box center [965, 417] width 810 height 533
click at [885, 508] on div ""formName" : "Dashboard / landing page" , "formType" : "formblank" , "hookSetNa…" at bounding box center [965, 415] width 810 height 507
drag, startPoint x: 607, startPoint y: 301, endPoint x: 620, endPoint y: 525, distance: 224.0
click at [620, 525] on div ""formName" : "Dashboard / landing page" , "formType" : "formblank" , "hookSetNa…" at bounding box center [965, 417] width 810 height 533
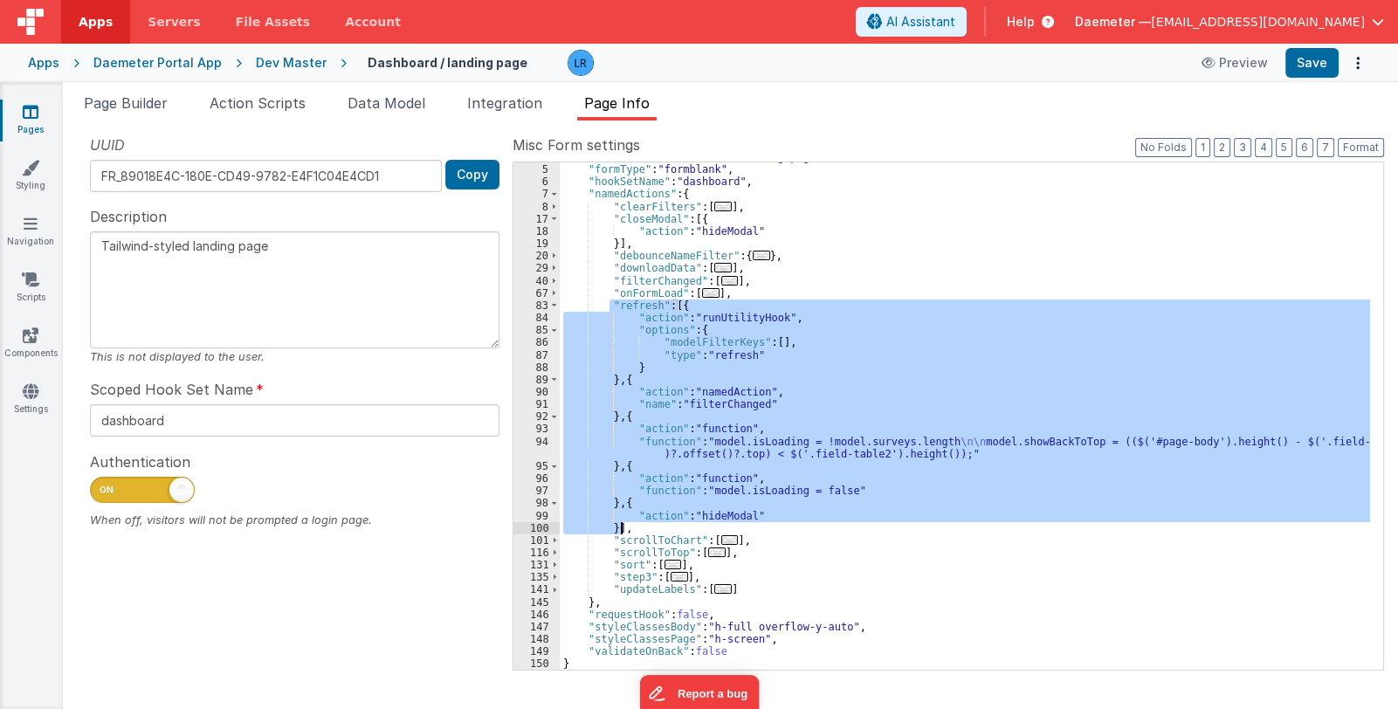
click at [707, 288] on span "..." at bounding box center [710, 293] width 17 height 10
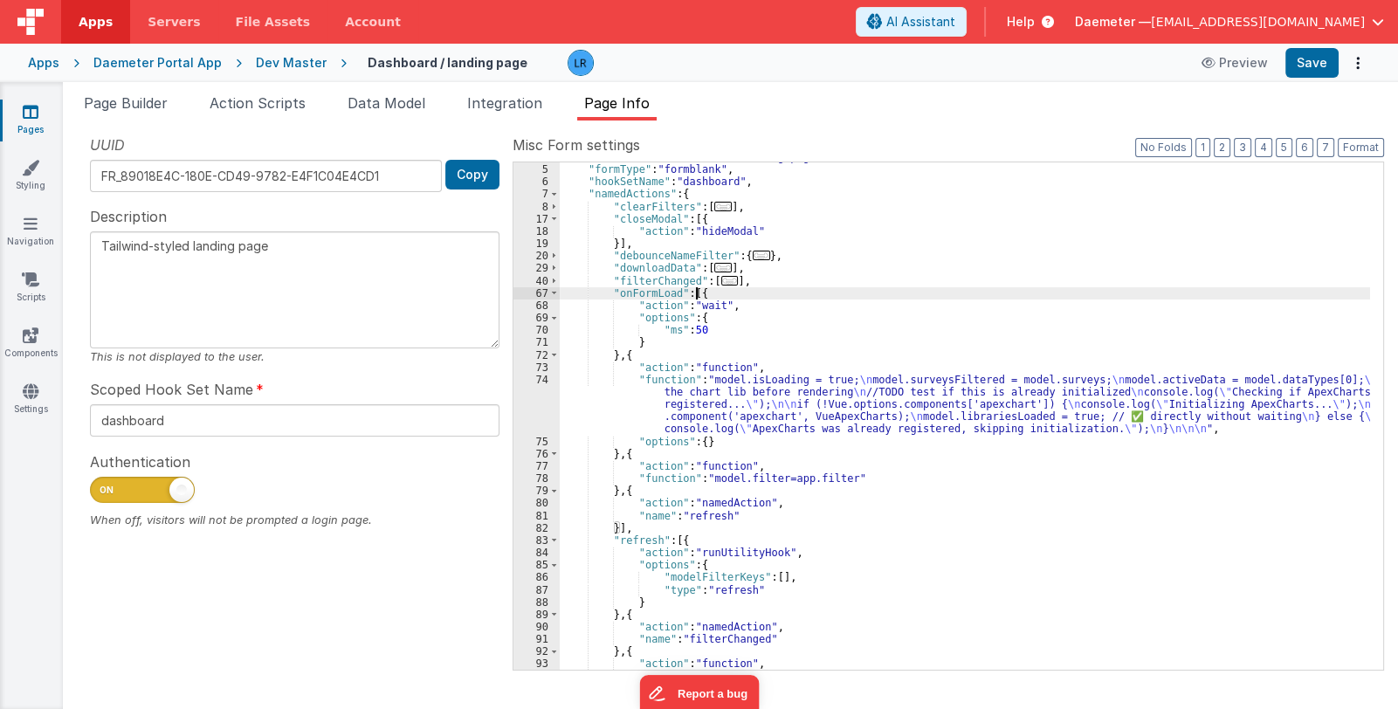
click at [707, 292] on div ""formName" : "Dashboard / landing page" , "formType" : "formblank" , "hookSetNa…" at bounding box center [965, 424] width 810 height 546
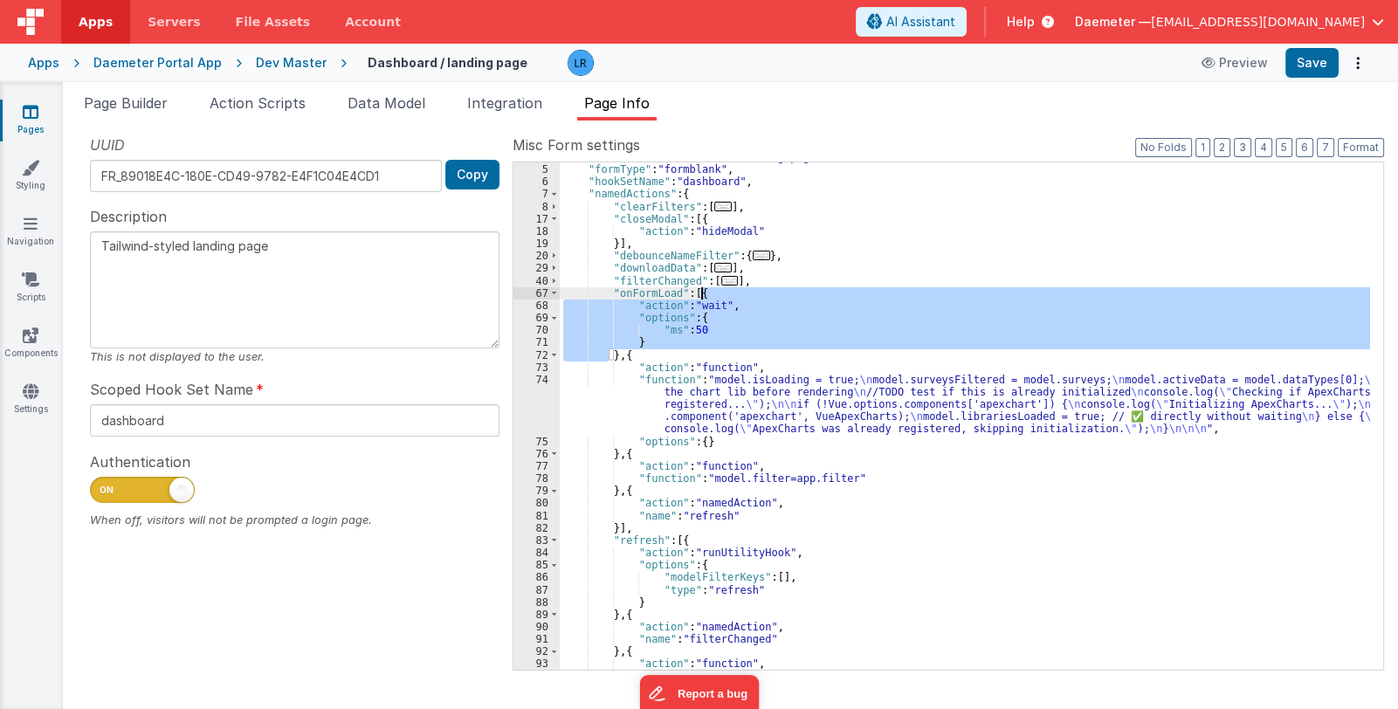
click at [707, 292] on div ""formName" : "Dashboard / landing page" , "formType" : "formblank" , "hookSetNa…" at bounding box center [965, 424] width 810 height 546
click at [708, 294] on div ""formName" : "Dashboard / landing page" , "formType" : "formblank" , "hookSetNa…" at bounding box center [965, 415] width 810 height 507
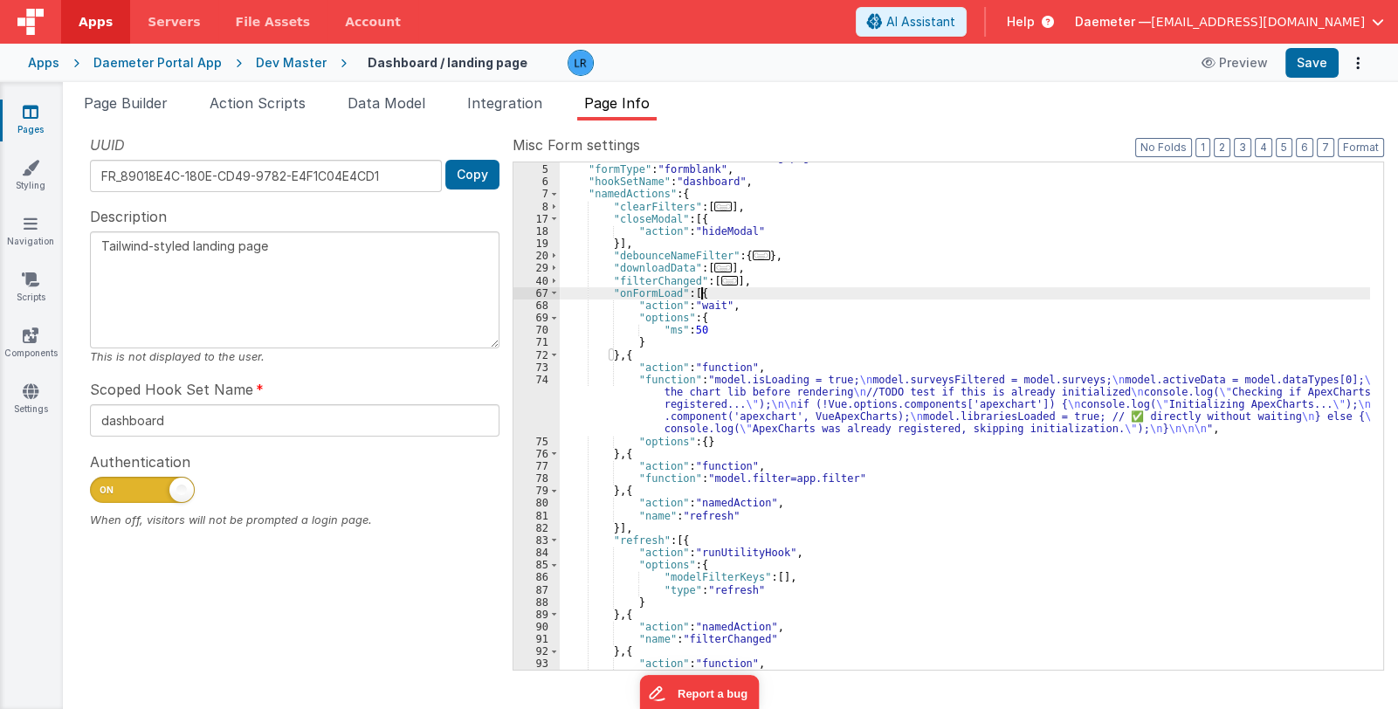
click at [702, 294] on div ""formName" : "Dashboard / landing page" , "formType" : "formblank" , "hookSetNa…" at bounding box center [965, 424] width 810 height 546
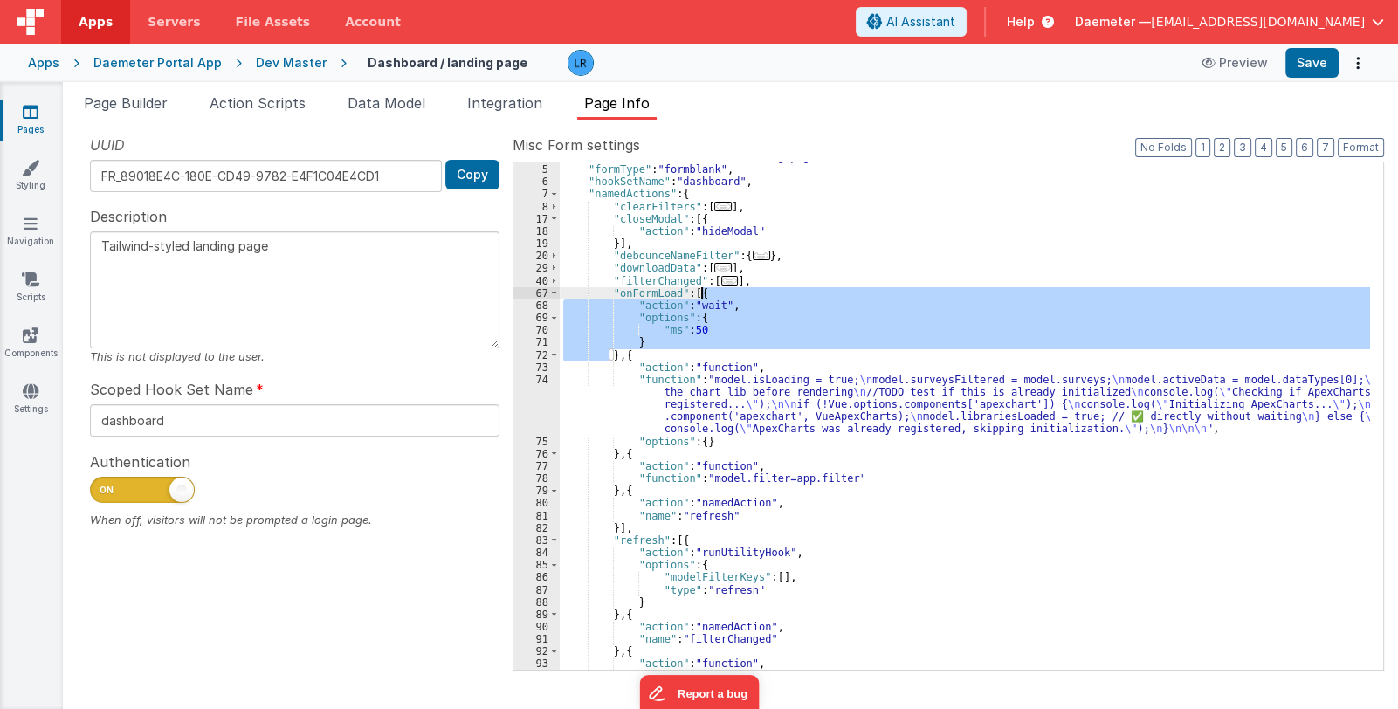
click at [702, 294] on div ""formName" : "Dashboard / landing page" , "formType" : "formblank" , "hookSetNa…" at bounding box center [965, 424] width 810 height 546
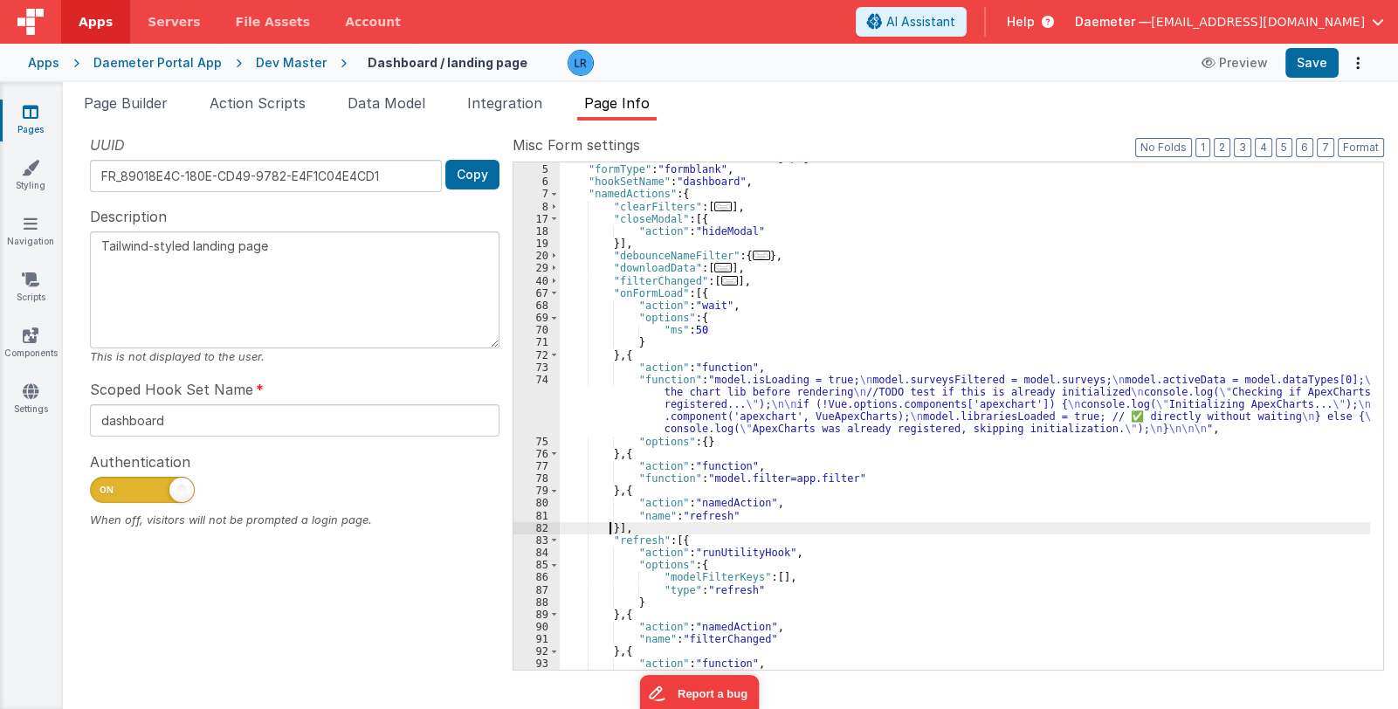
click at [611, 526] on div ""formName" : "Dashboard / landing page" , "formType" : "formblank" , "hookSetNa…" at bounding box center [965, 424] width 810 height 546
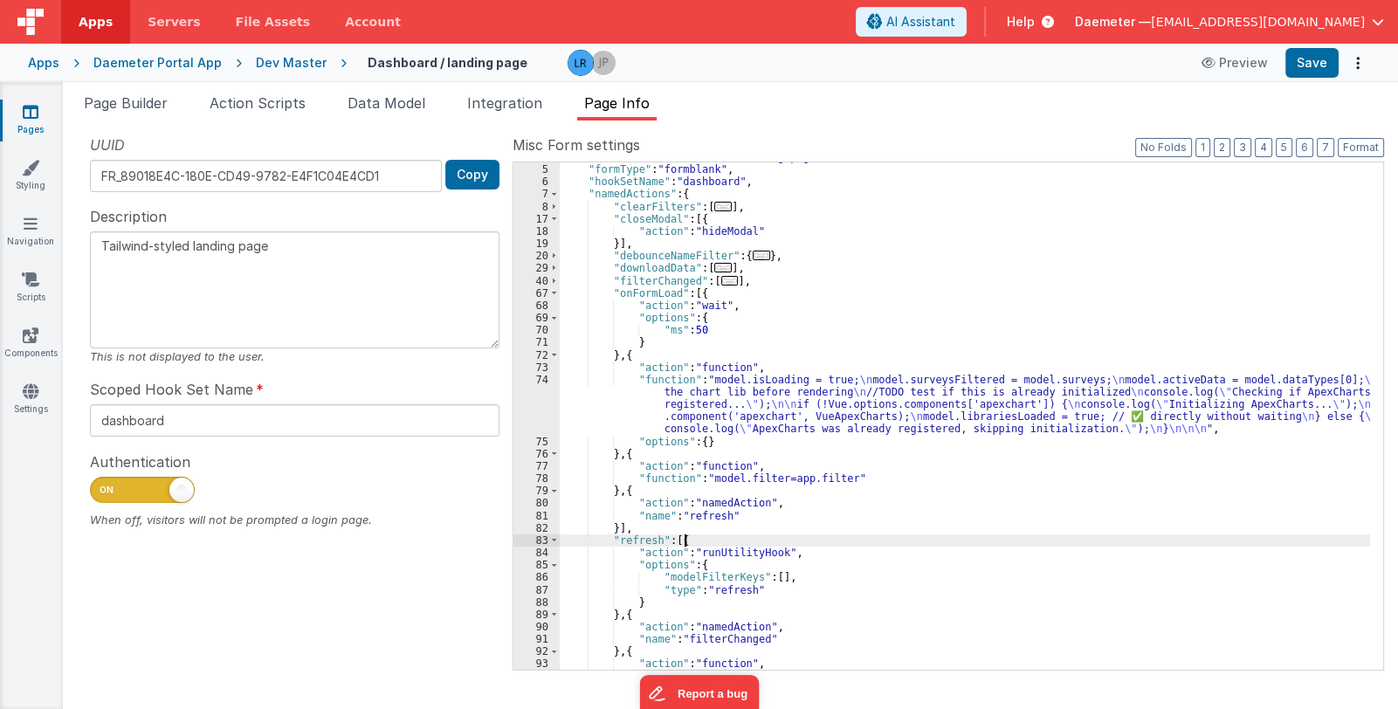
click at [690, 546] on div ""formName" : "Dashboard / landing page" , "formType" : "formblank" , "hookSetNa…" at bounding box center [965, 424] width 810 height 546
click at [157, 99] on span "Page Builder" at bounding box center [126, 102] width 84 height 17
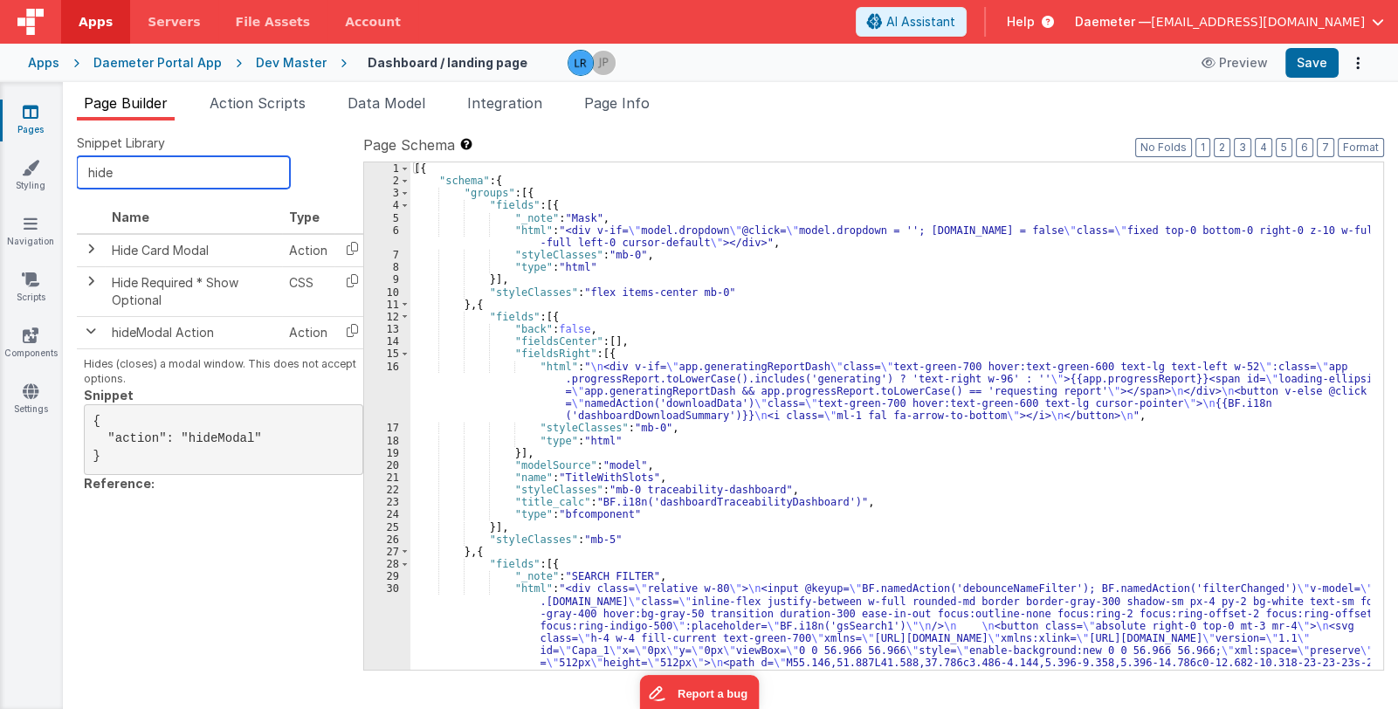
drag, startPoint x: 155, startPoint y: 167, endPoint x: 71, endPoint y: 175, distance: 85.1
click at [71, 175] on div "Snippet Library hide Name Type Hide Card Modal Action Hide Required * Show Opti…" at bounding box center [730, 415] width 1335 height 589
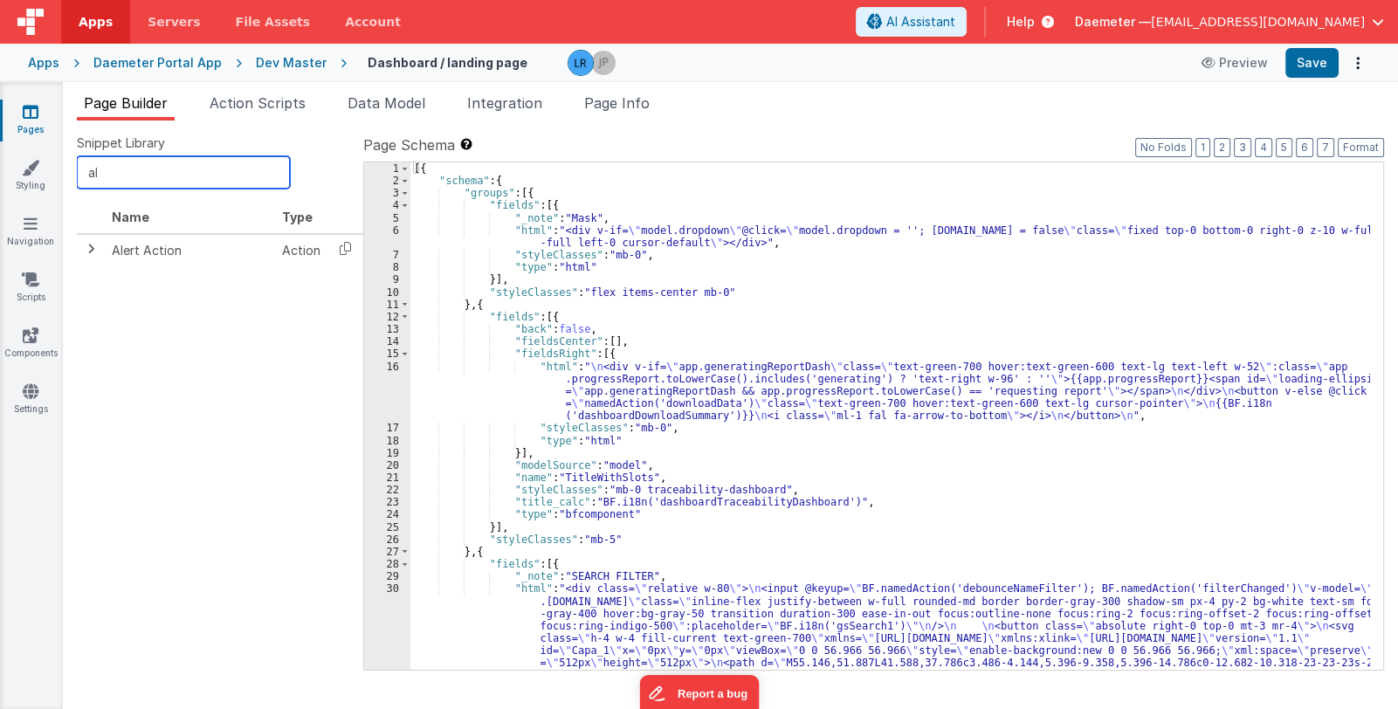
type input "a"
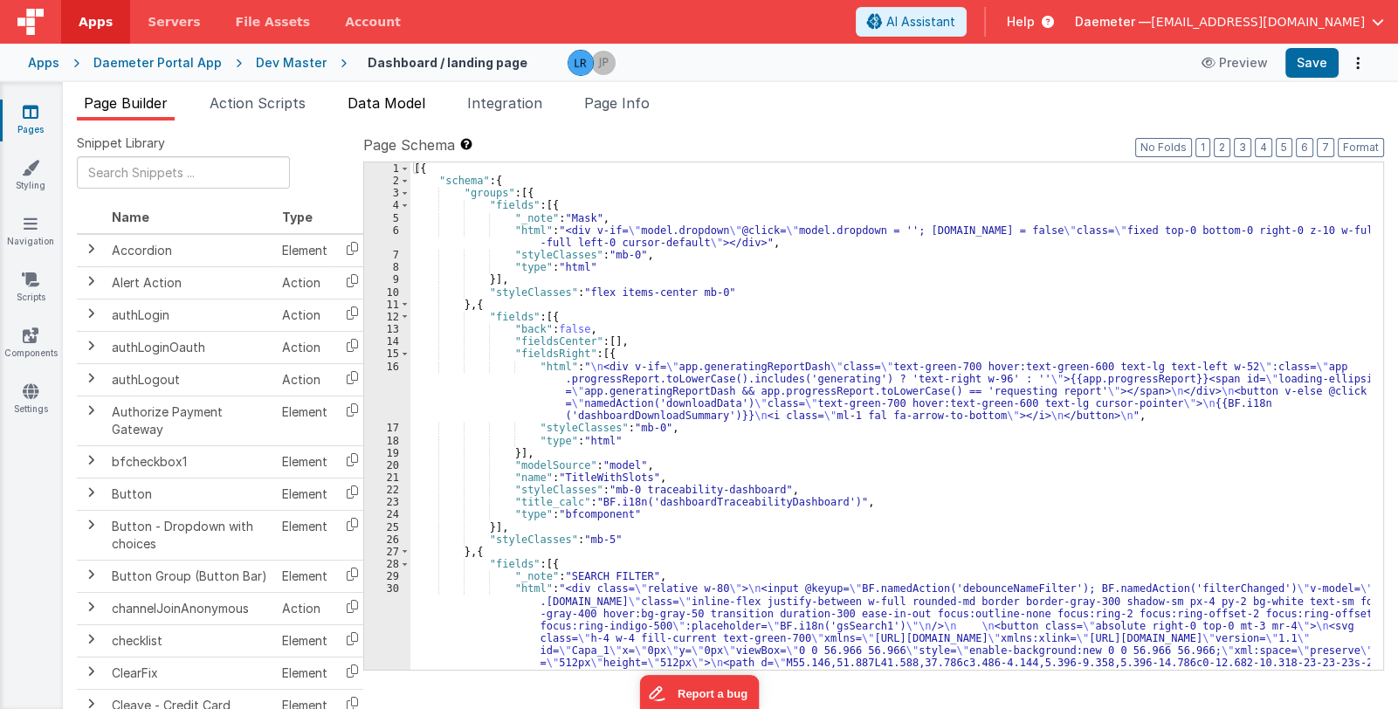
click at [392, 104] on span "Data Model" at bounding box center [387, 102] width 78 height 17
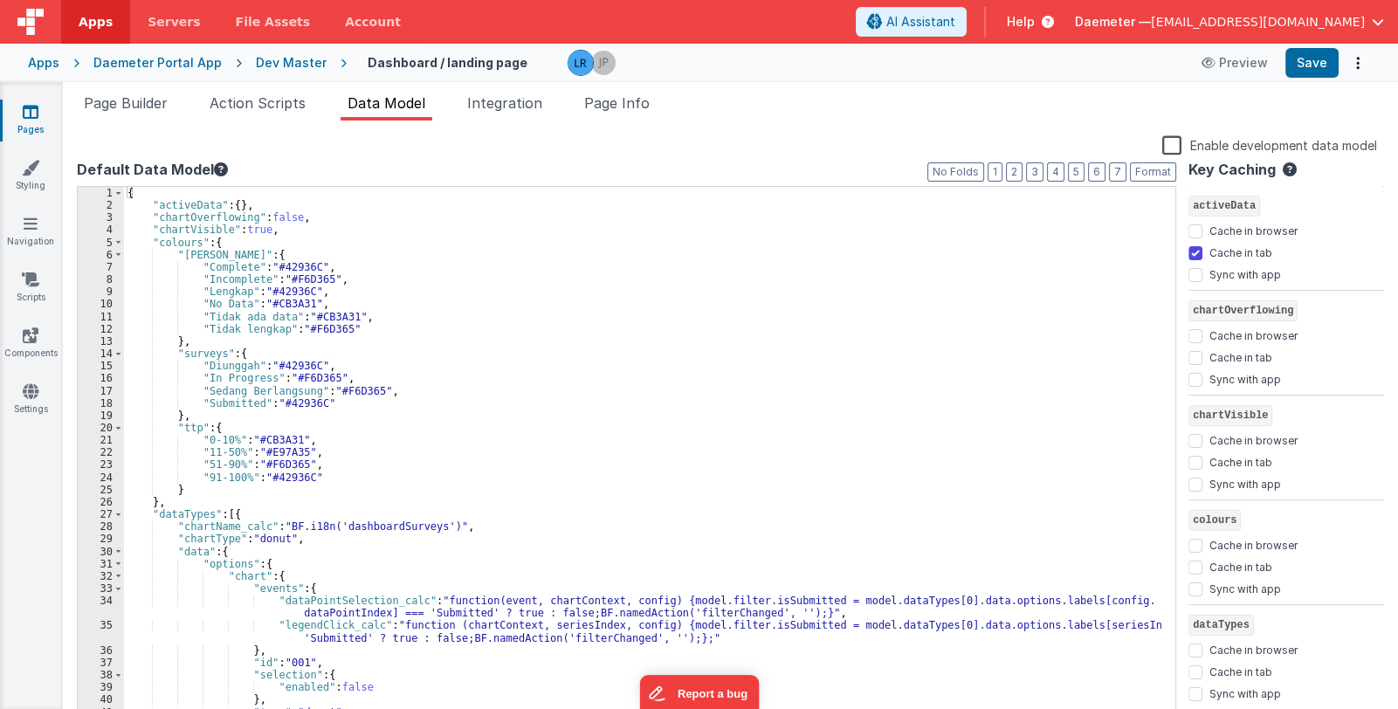
click at [27, 123] on link "Pages" at bounding box center [30, 120] width 63 height 35
